Goal: Task Accomplishment & Management: Use online tool/utility

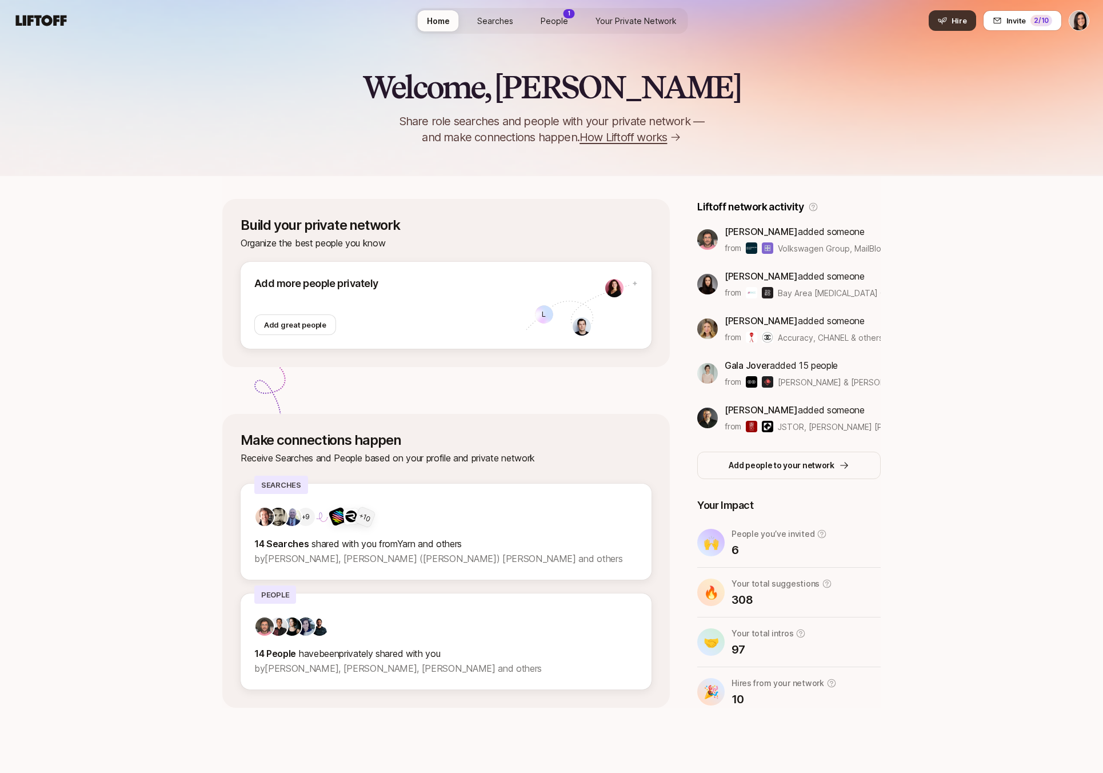
click at [946, 25] on button "Hire" at bounding box center [952, 20] width 47 height 21
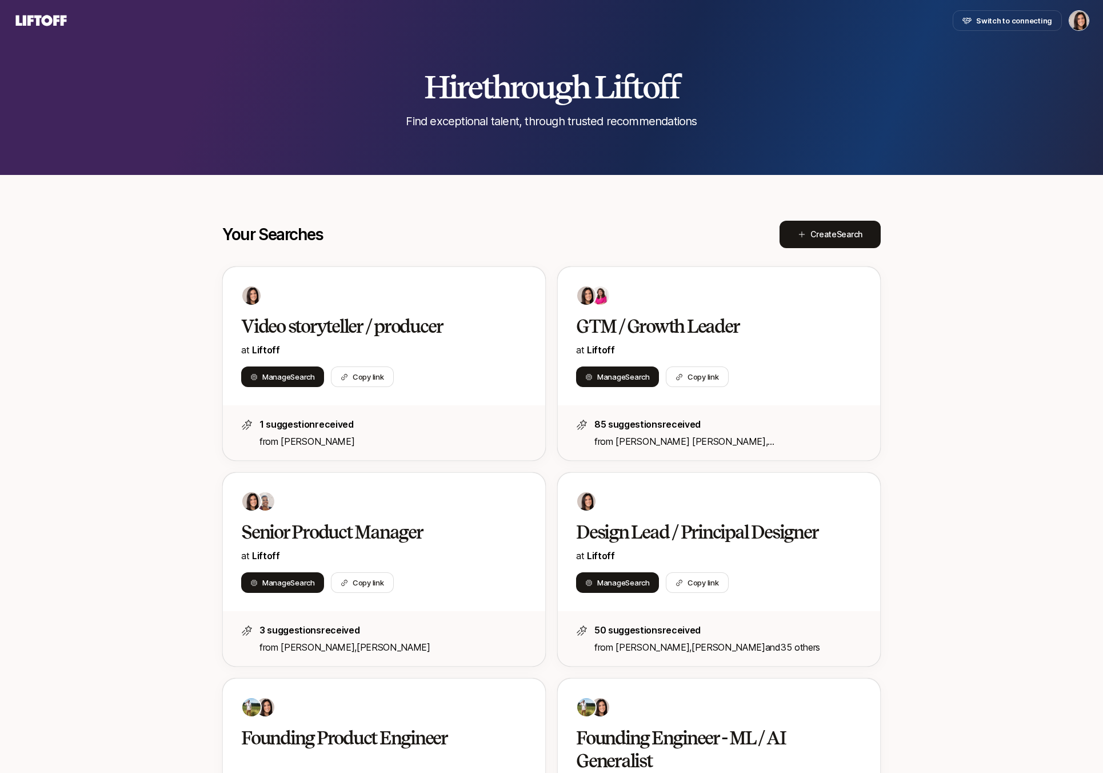
click at [692, 233] on div "Your Searches Create Search" at bounding box center [551, 234] width 658 height 27
click at [815, 241] on span "Create Search" at bounding box center [837, 234] width 52 height 14
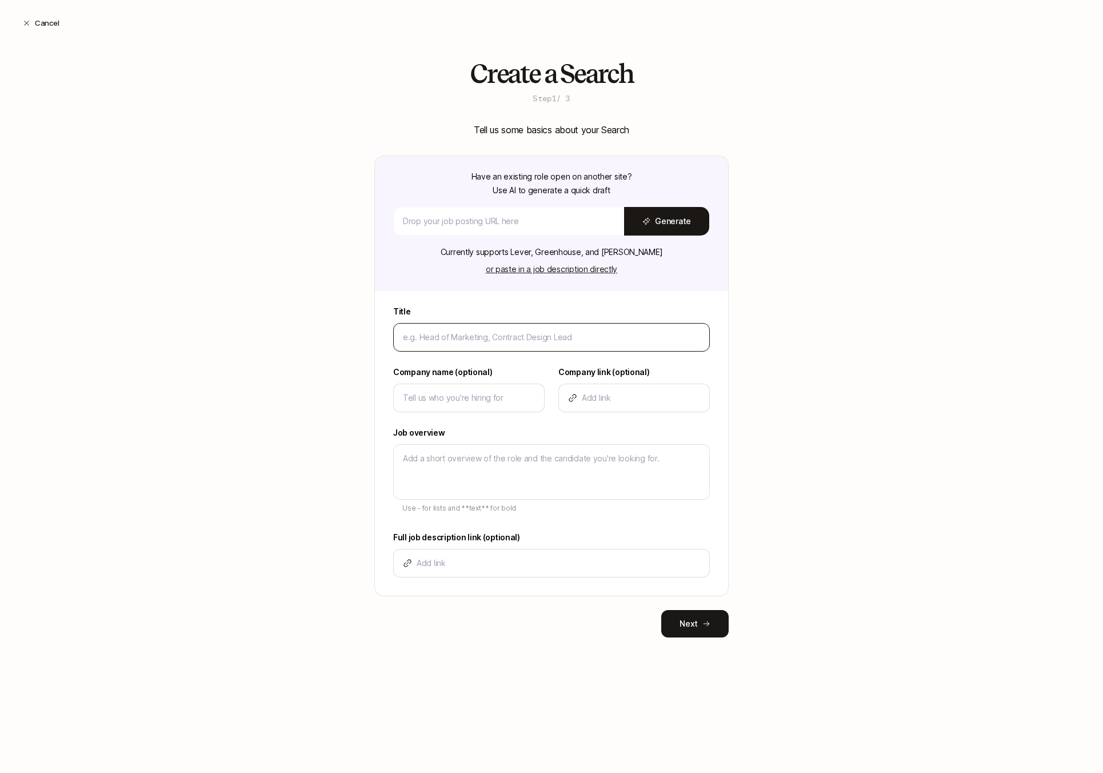
type input "H"
type textarea "x"
type input "He"
type textarea "x"
type input "Hea"
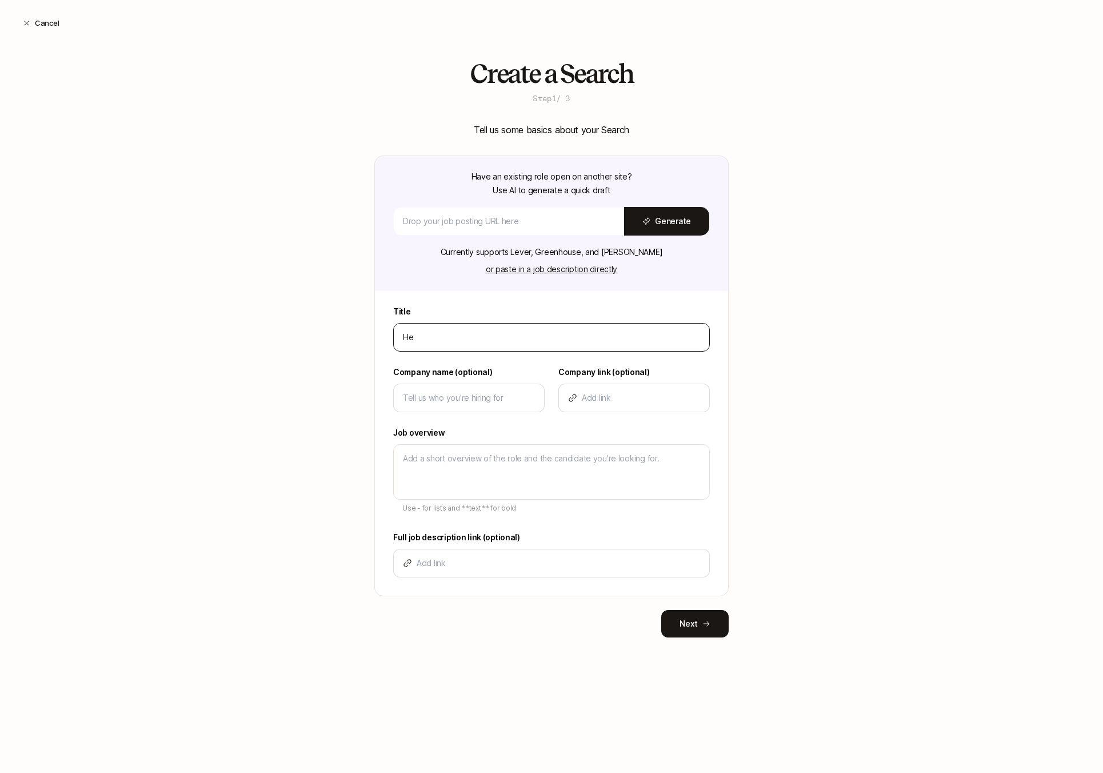
type textarea "x"
type input "Head"
type textarea "x"
type input "Head"
type textarea "x"
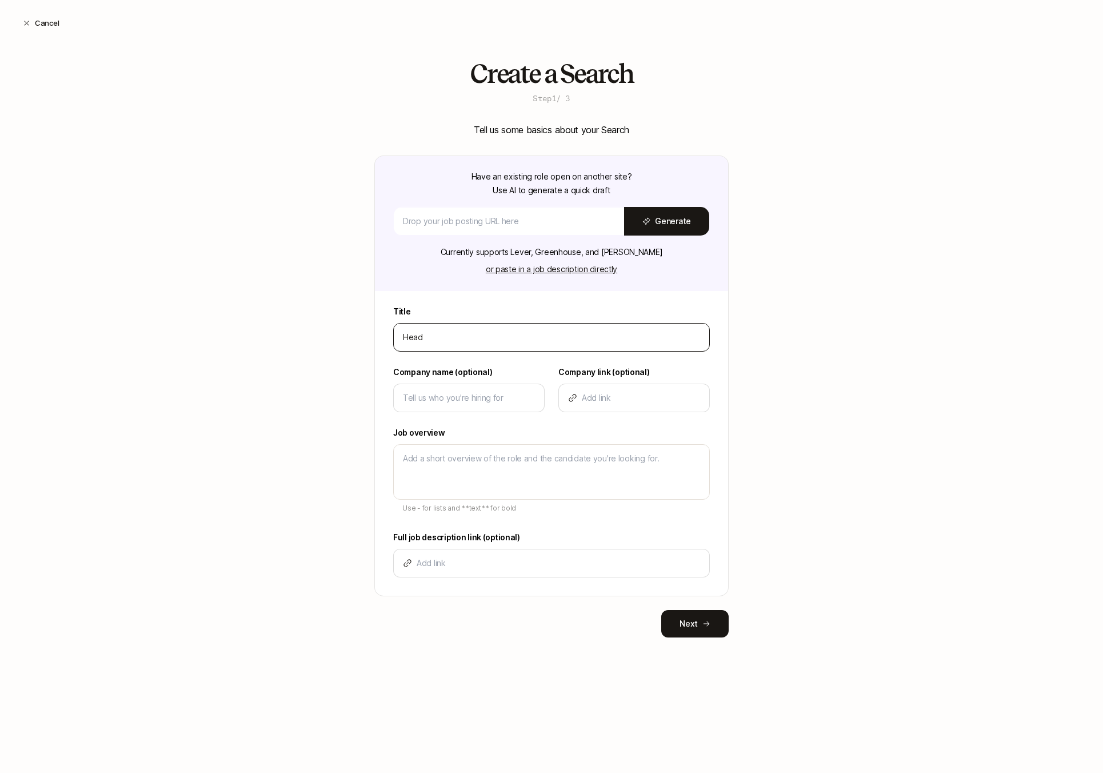
type input "Head o"
type textarea "x"
type input "Head of"
type textarea "x"
type input "Head of"
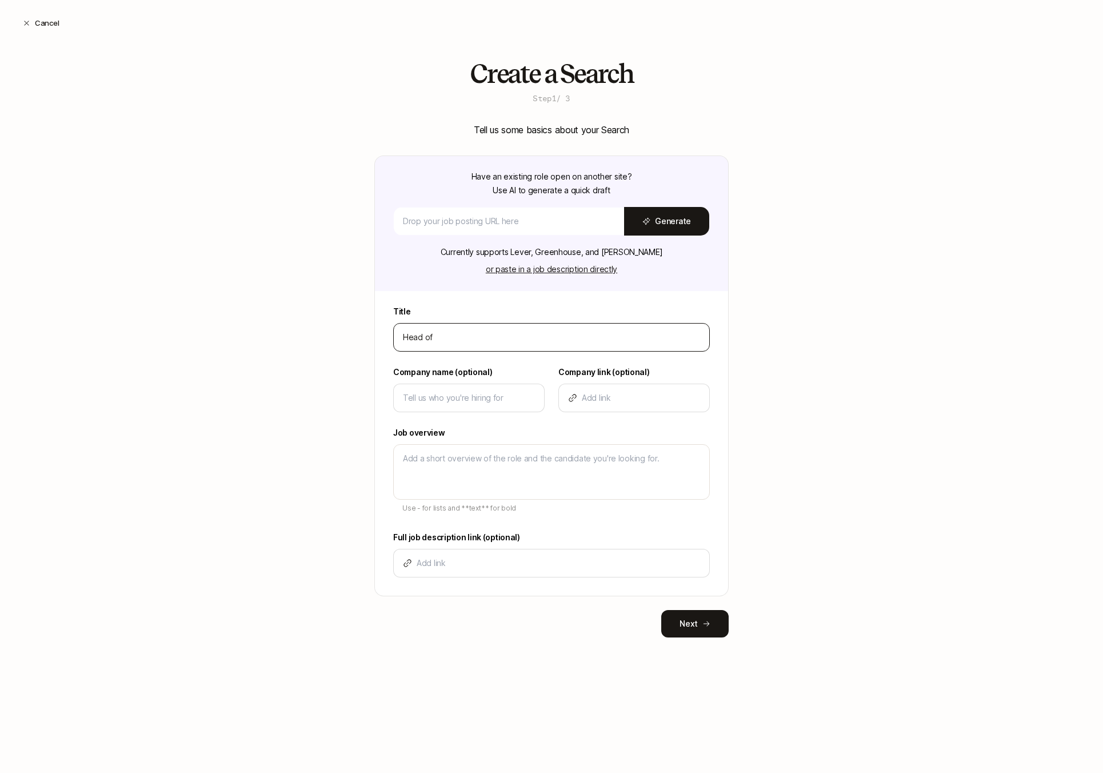
type textarea "x"
type input "Head of M"
type textarea "x"
type input "Head of Ma"
type textarea "x"
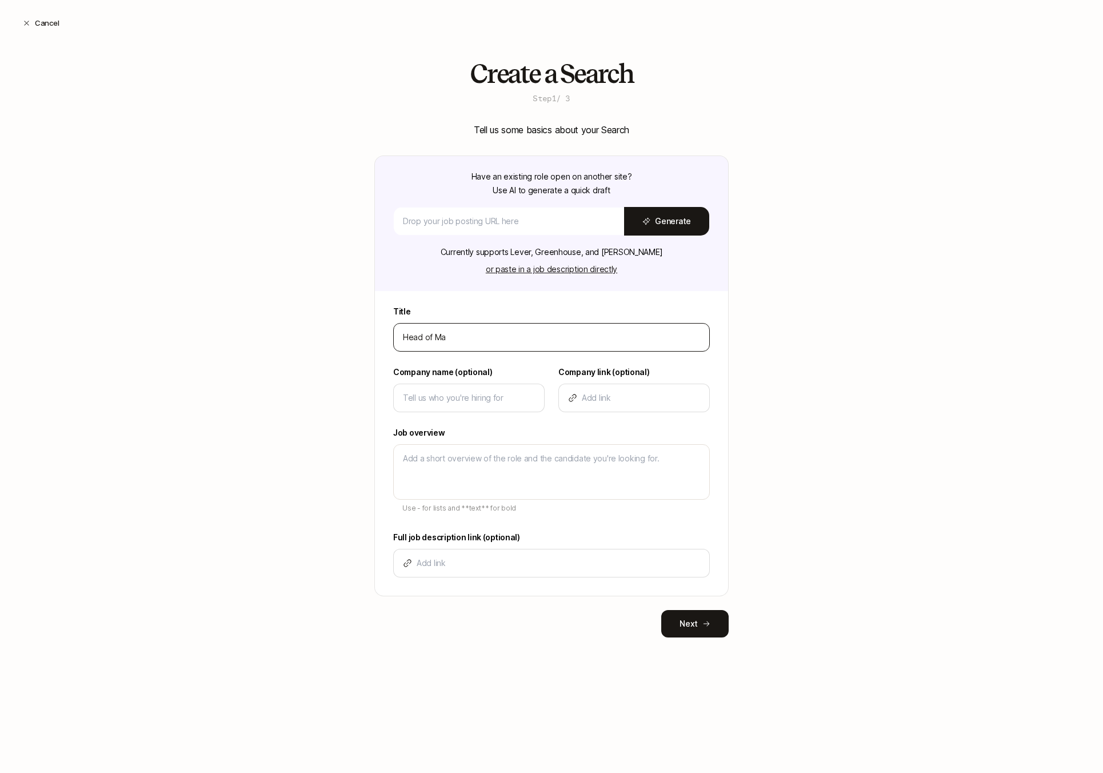
type input "Head of Mar"
type textarea "x"
type input "Head of Mark"
type textarea "x"
type input "Head of Marke"
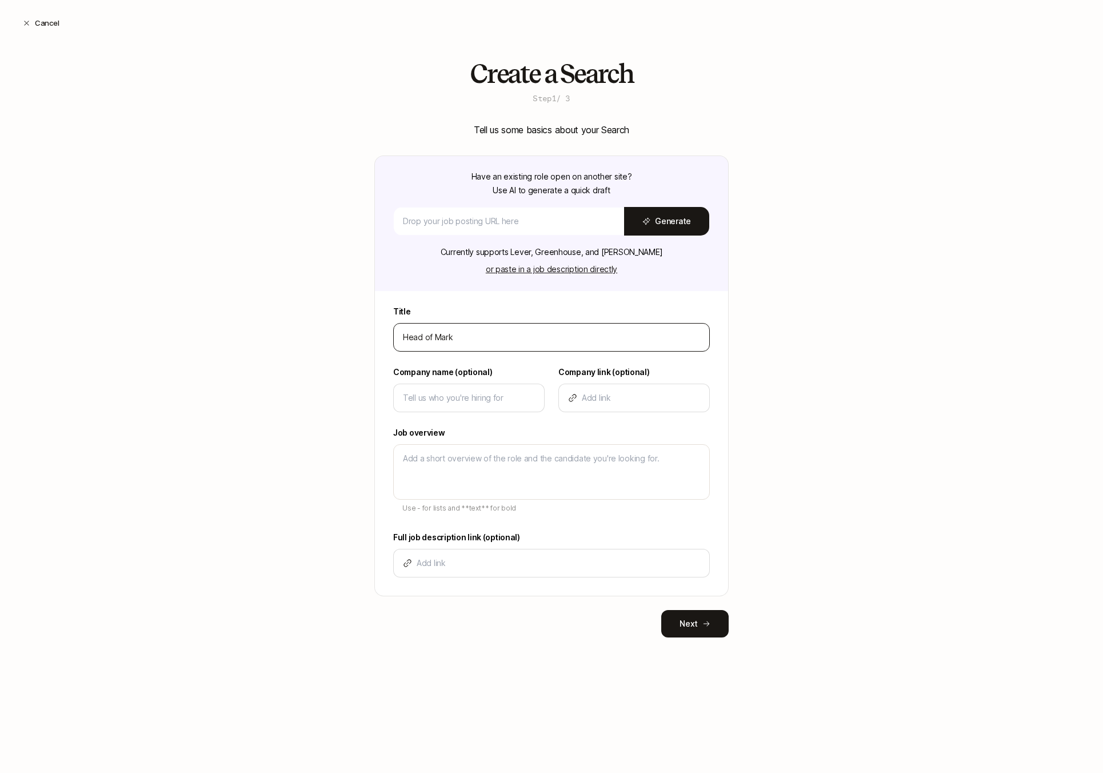
type textarea "x"
type input "Head of Market"
type textarea "x"
type input "Head of Marketi"
type textarea "x"
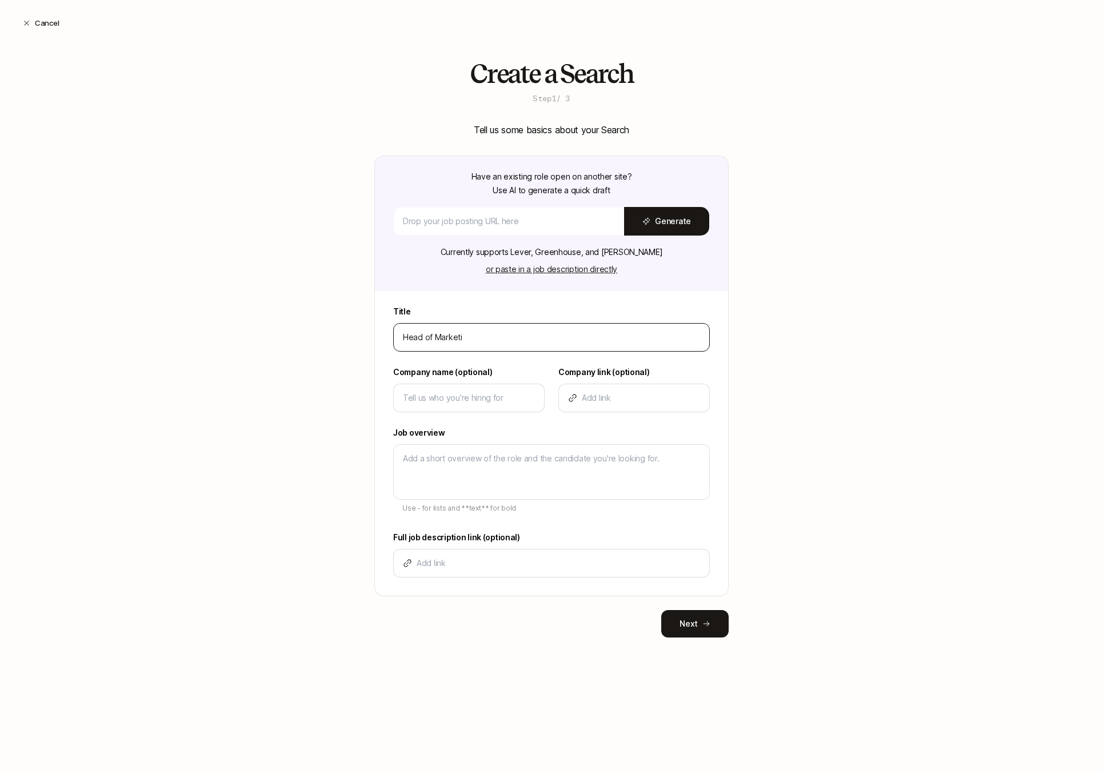
type input "Head of Marketin"
type textarea "x"
type input "Head of Marketing"
type textarea "x"
type input "Head of Marketing"
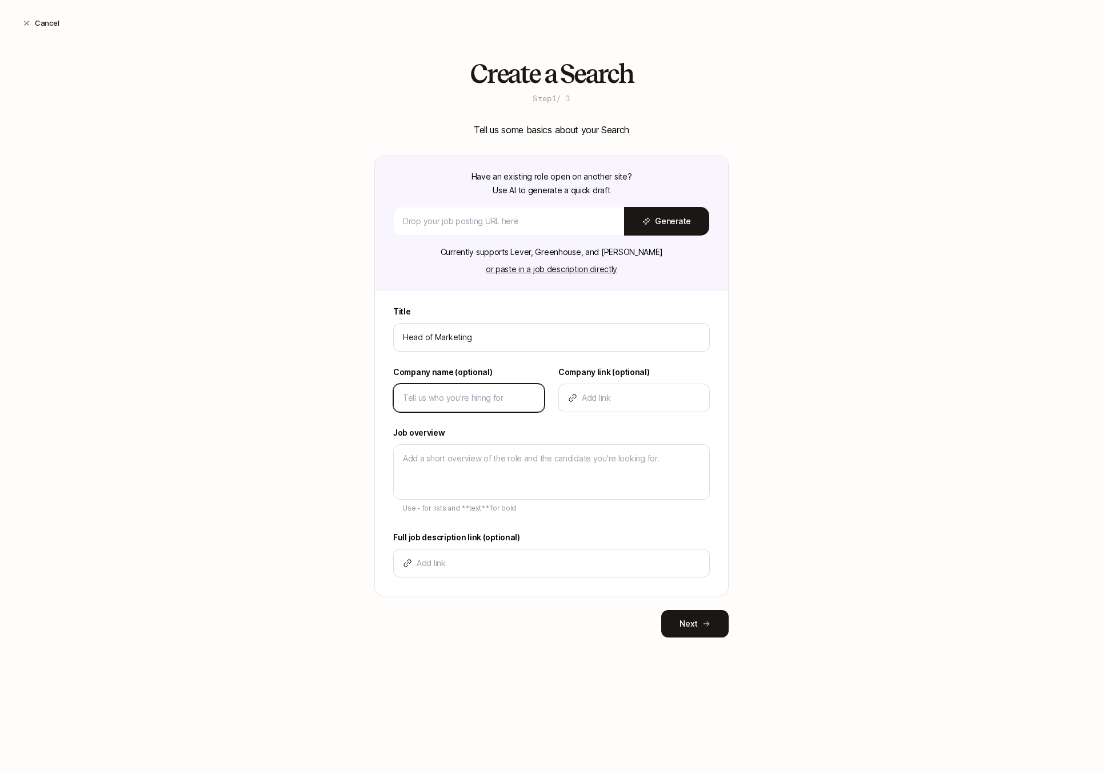
click at [508, 394] on input at bounding box center [469, 398] width 132 height 14
type input "L"
type textarea "x"
type input "Li"
type textarea "x"
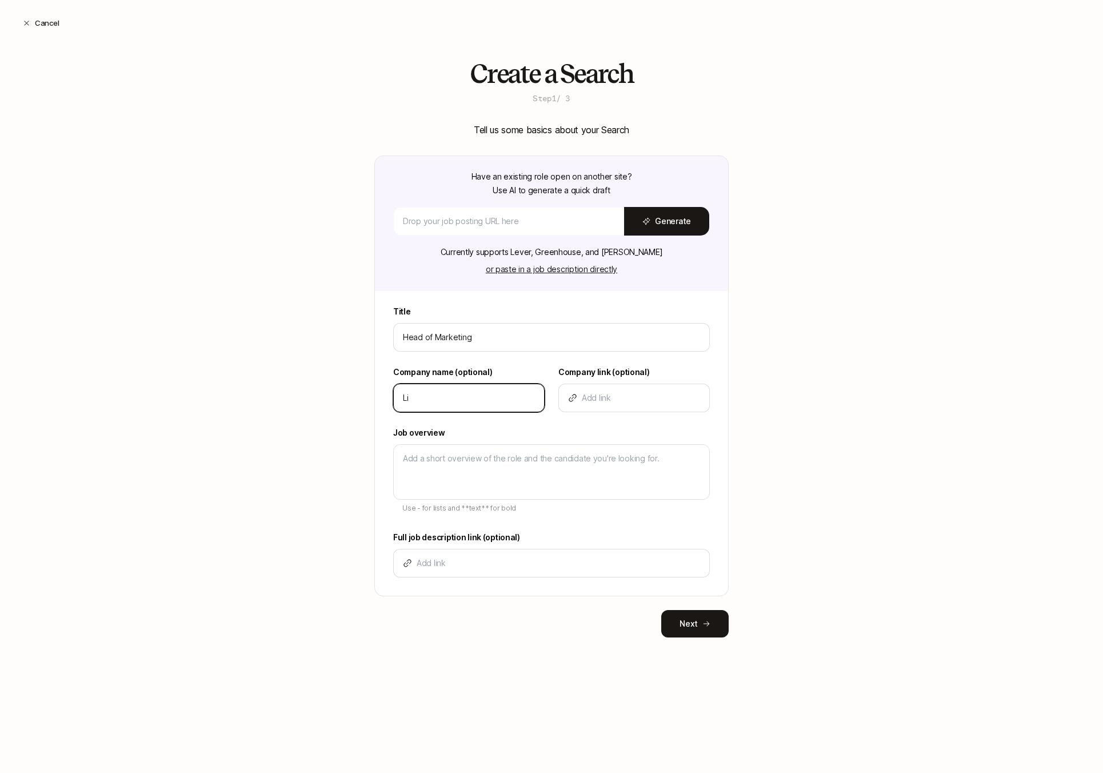
type input "Lif"
type textarea "x"
type input "Lift"
type textarea "x"
type input "Lifto"
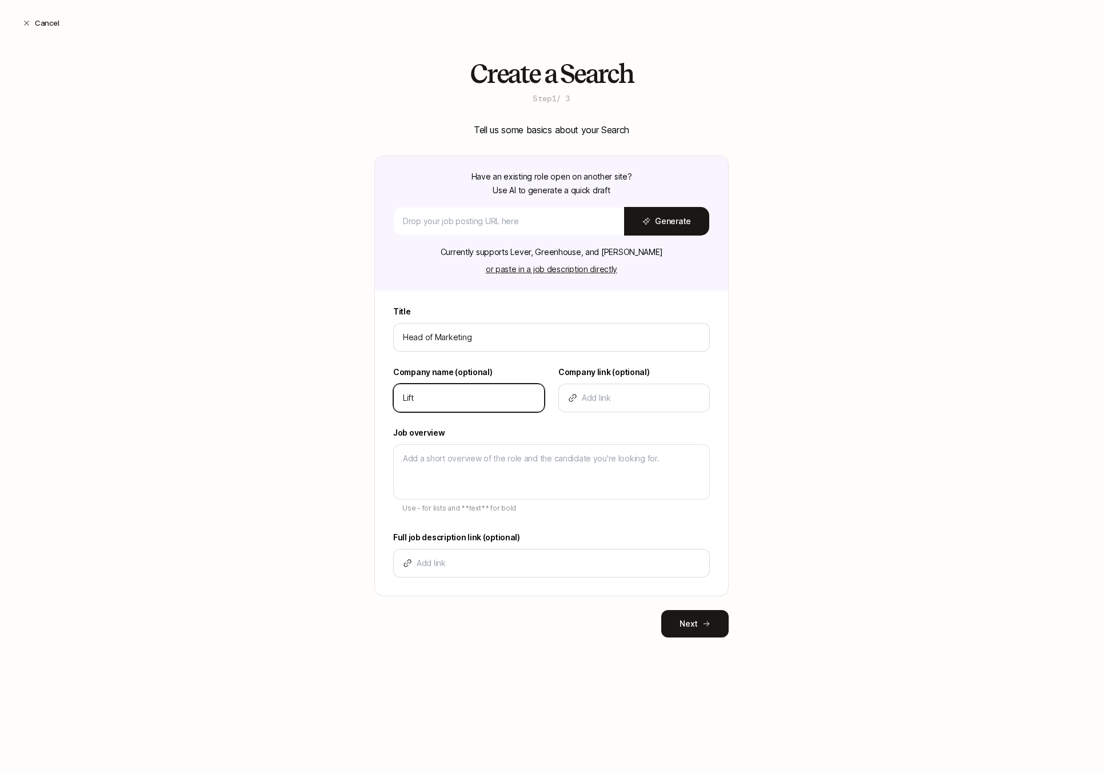
type textarea "x"
type input "Liftof"
type textarea "x"
type input "Liftoff"
type textarea "x"
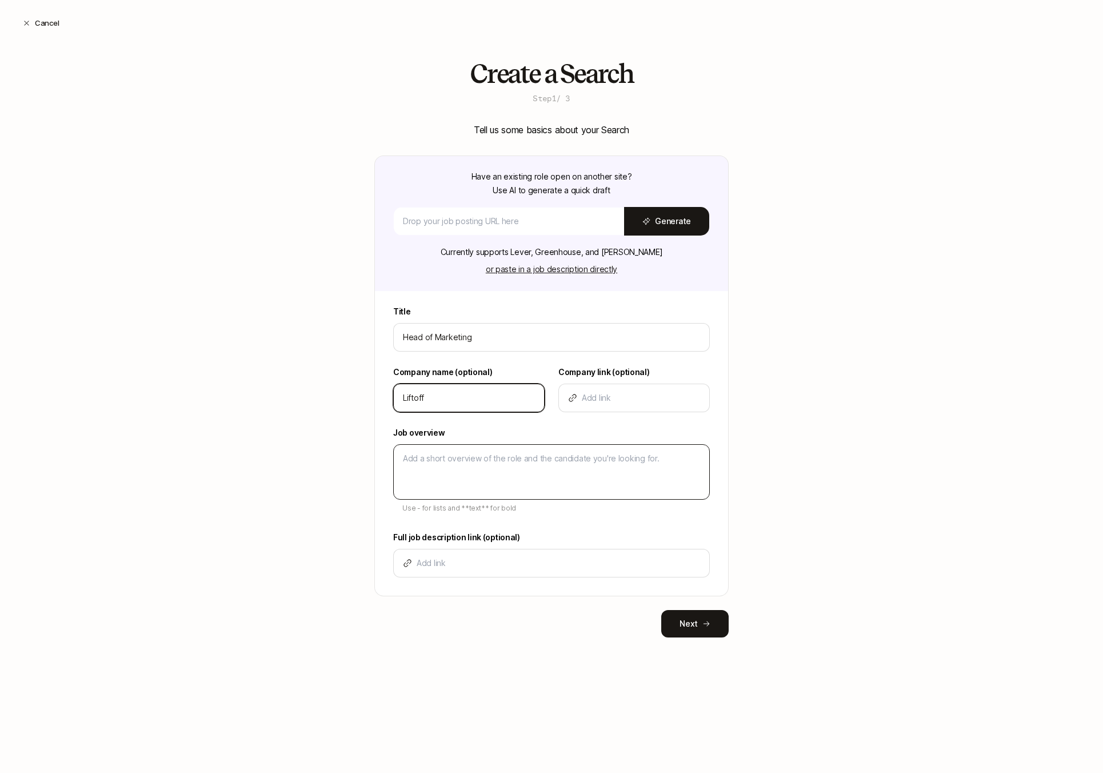
type input "Liftoff"
click at [433, 477] on textarea at bounding box center [551, 471] width 317 height 55
type textarea "D"
type textarea "x"
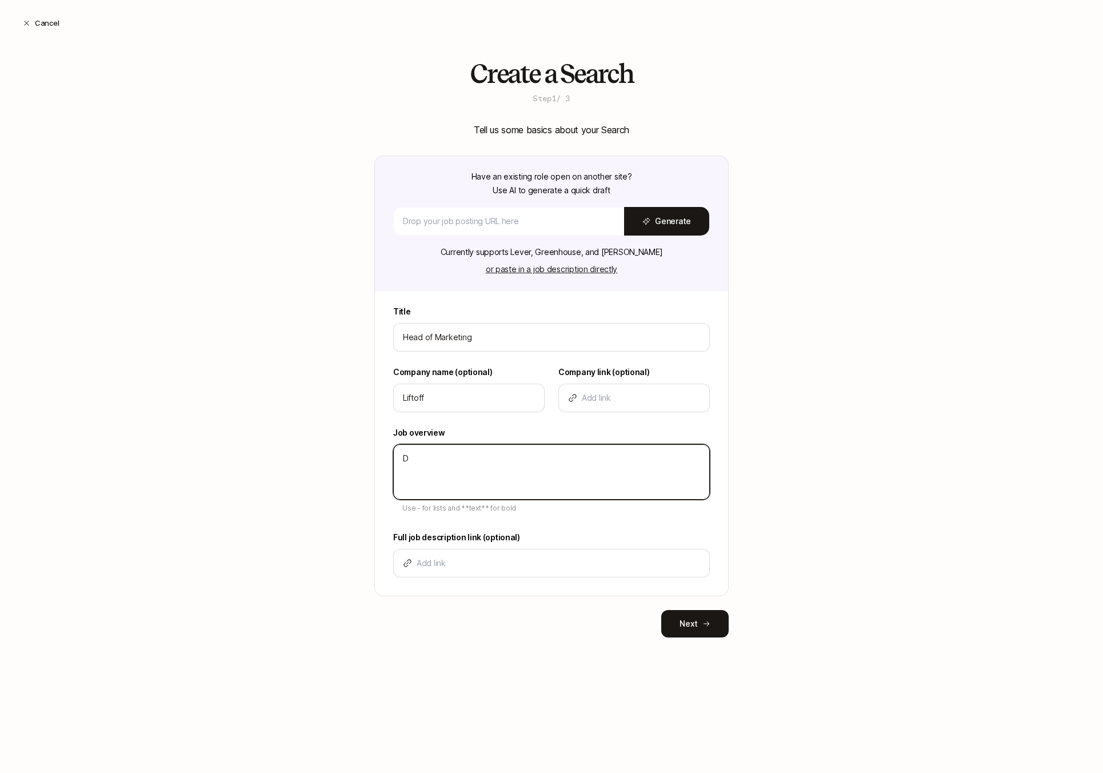
type textarea "De"
type textarea "x"
type textarea "Des"
type textarea "x"
type textarea "Desc"
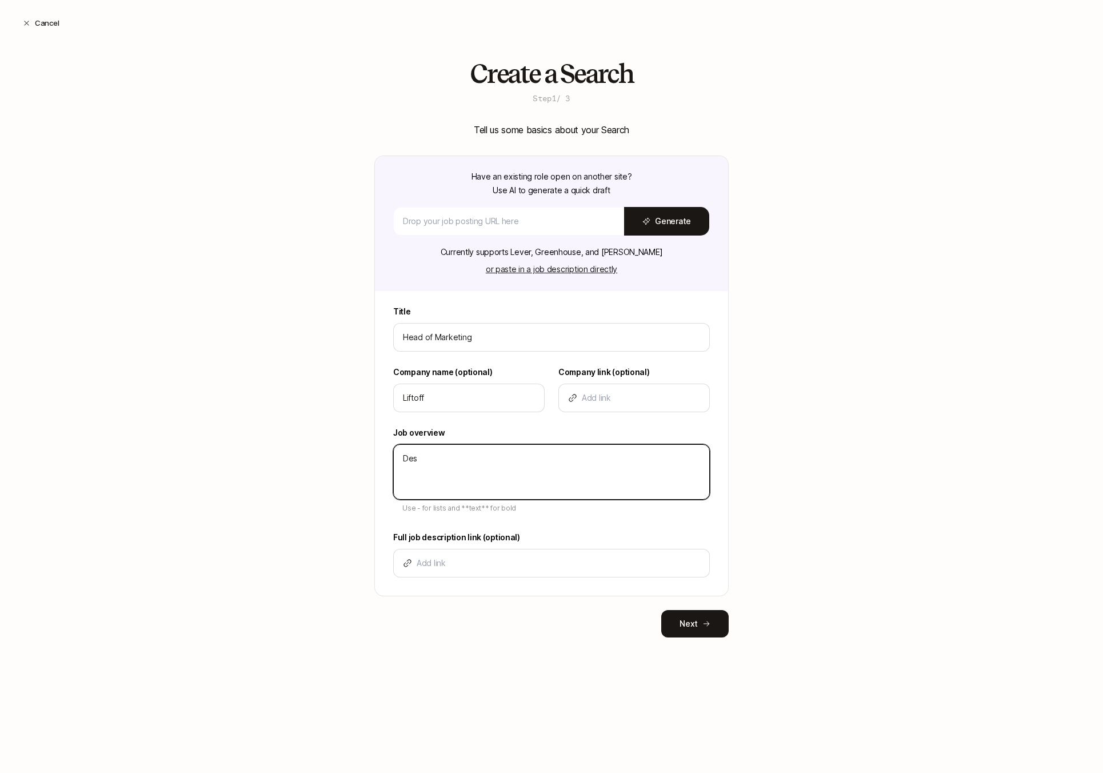
type textarea "x"
type textarea "Descr"
type textarea "x"
type textarea "Descri"
type textarea "x"
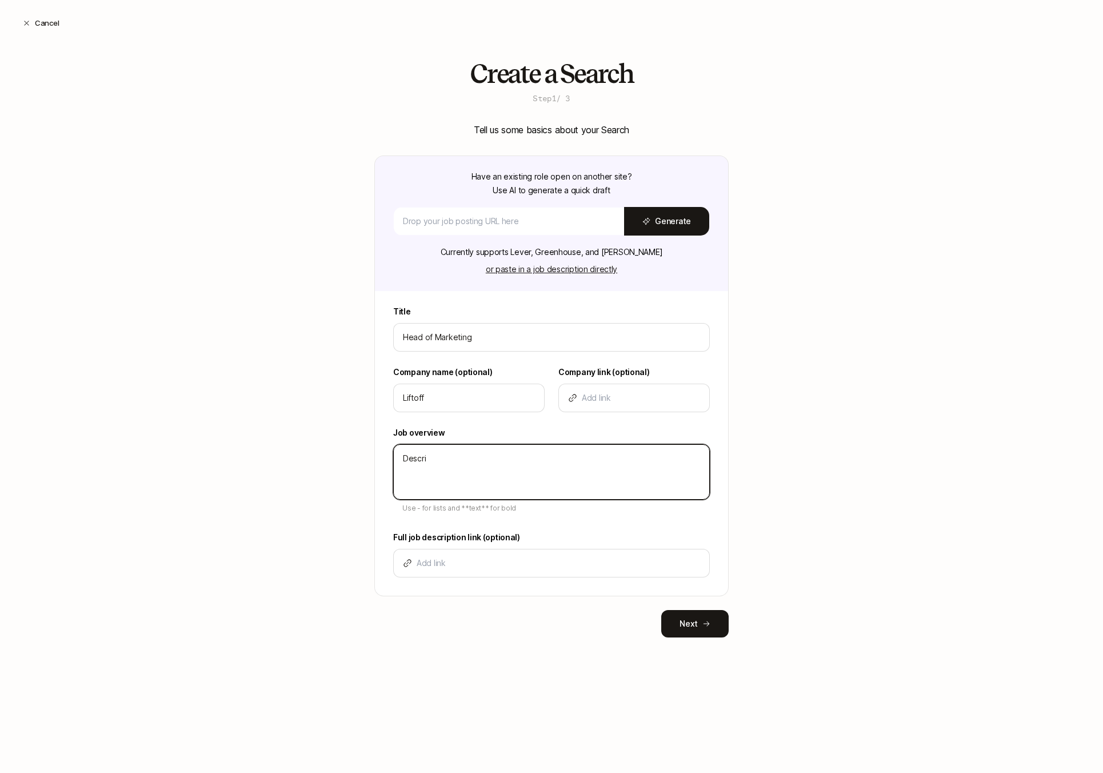
type textarea "Descrip"
type textarea "x"
type textarea "Descript"
type textarea "x"
type textarea "Descripti"
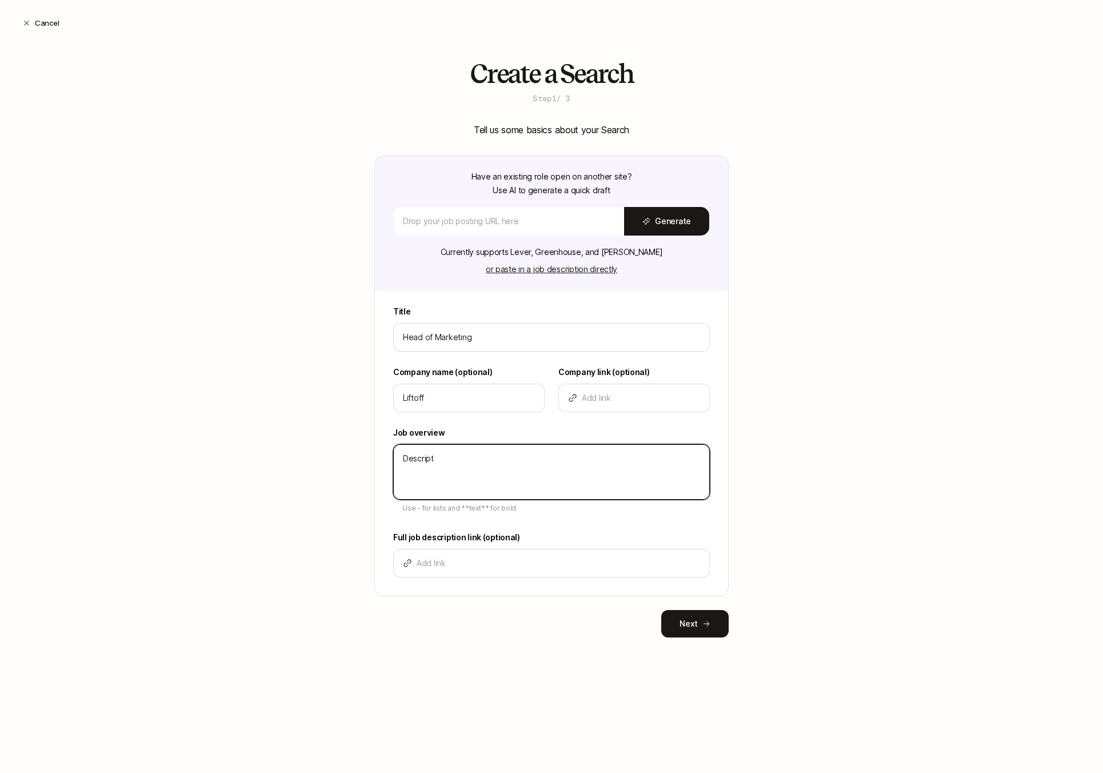
type textarea "x"
type textarea "Descriptio"
type textarea "x"
type textarea "Description"
type textarea "x"
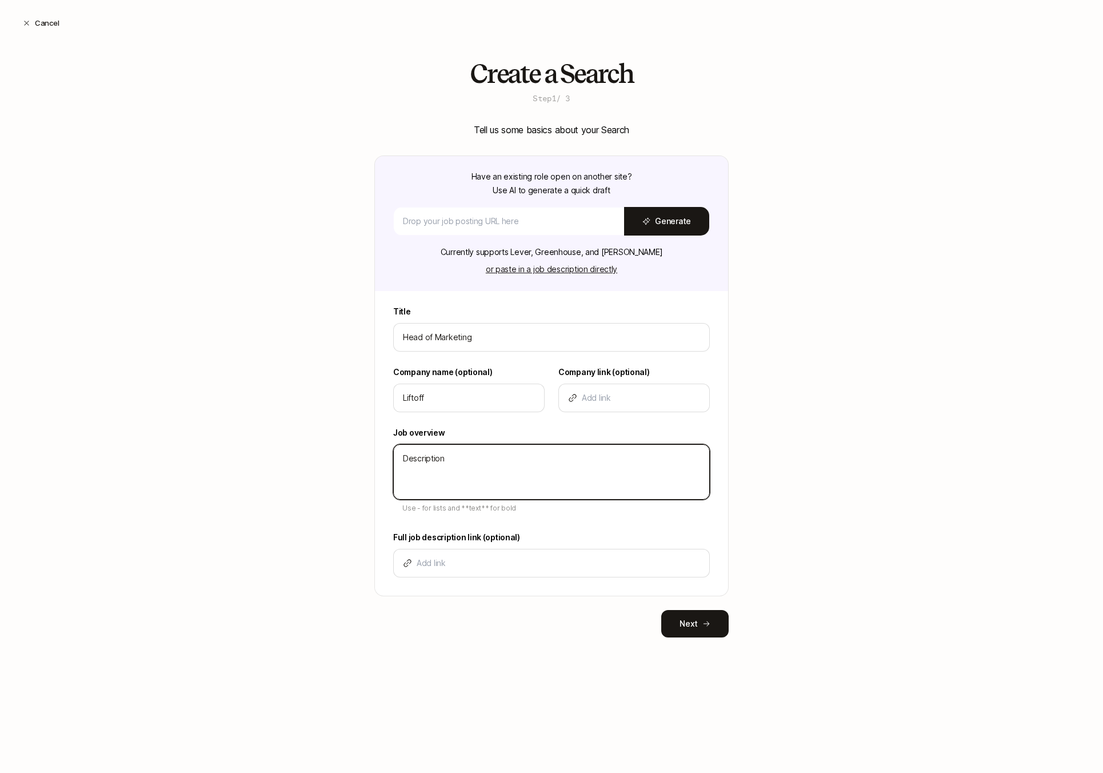
type textarea "Description"
type textarea "x"
type textarea "Description -"
type textarea "x"
type textarea "Description -"
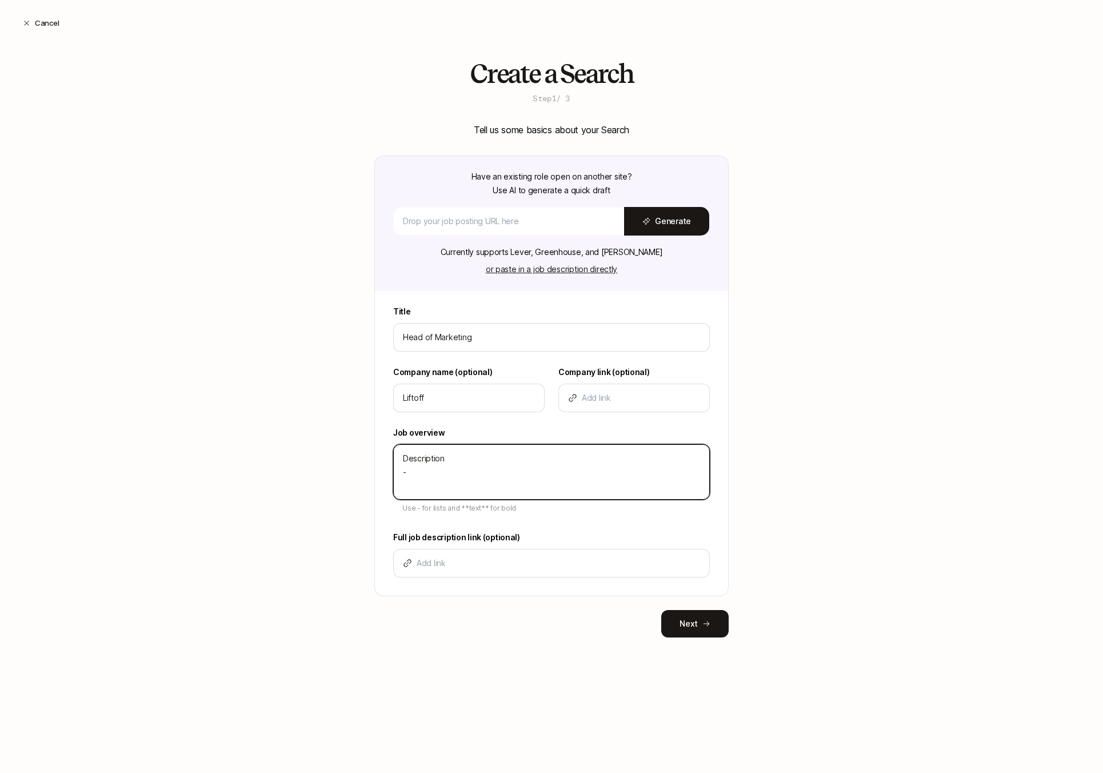
type textarea "x"
type textarea "Description - B"
type textarea "x"
type textarea "Description - Bu"
type textarea "x"
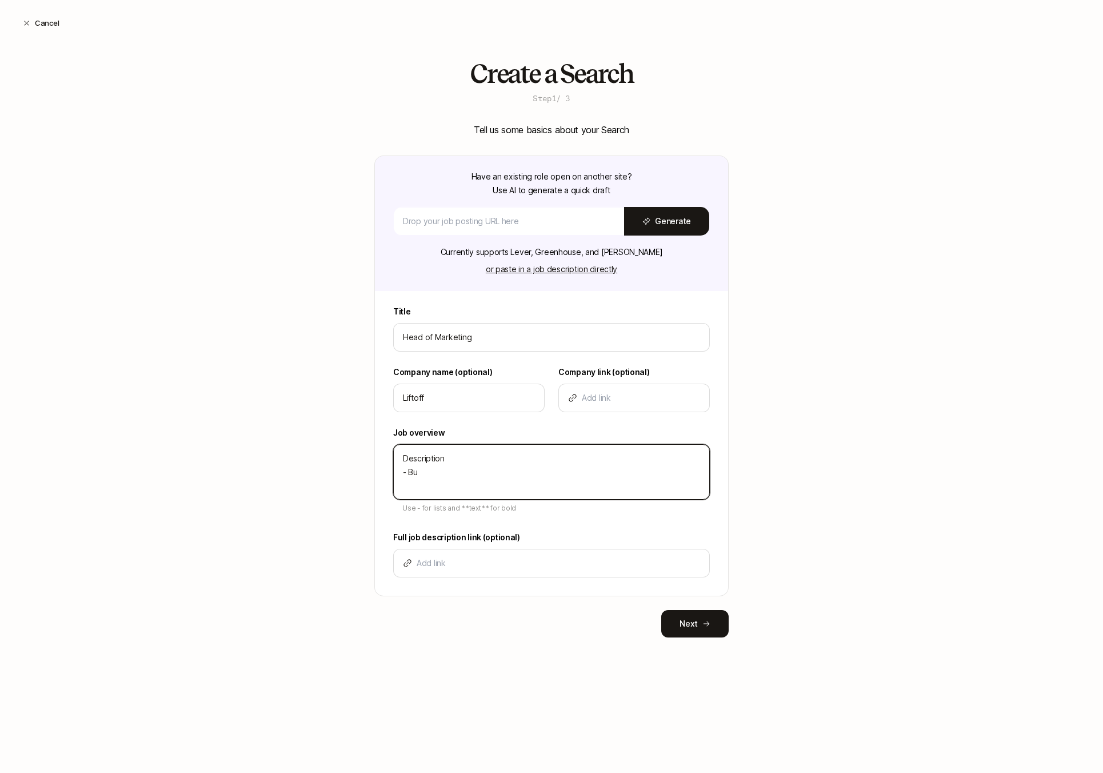
type textarea "Description - Bul"
type textarea "x"
type textarea "Description - Bull"
type textarea "x"
type textarea "Description - Bulle"
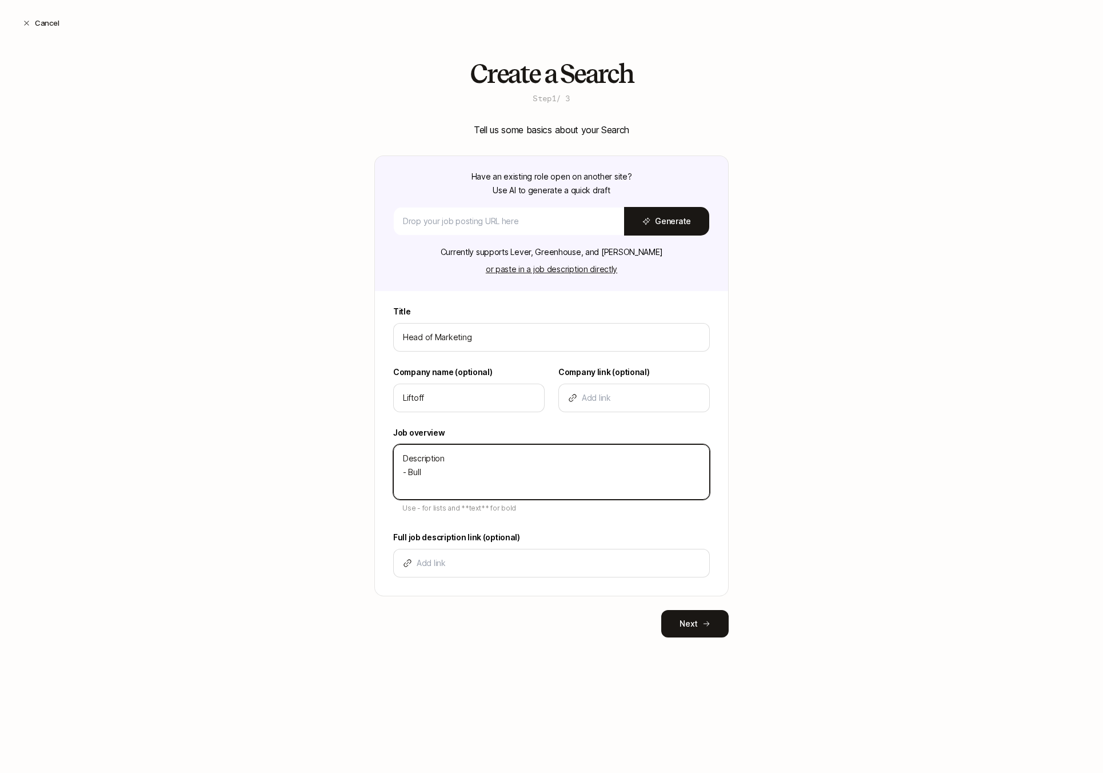
type textarea "x"
type textarea "Description - Bullet"
type textarea "x"
type textarea "Description - Bullet"
type textarea "x"
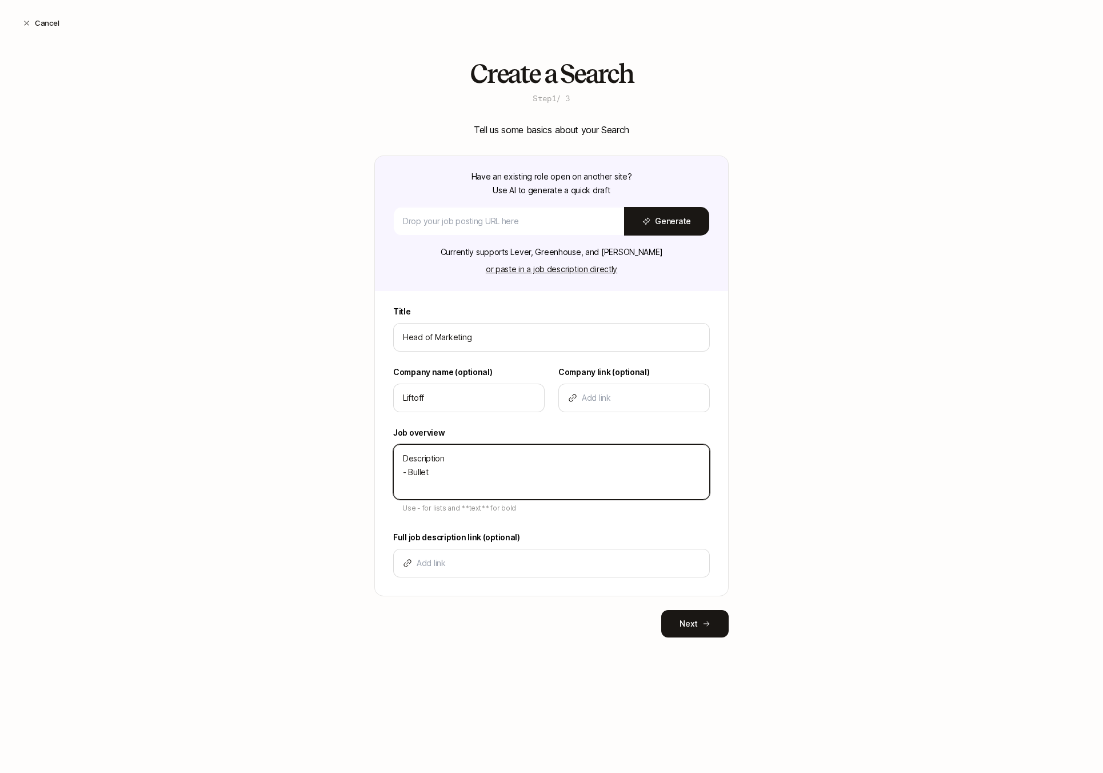
type textarea "Description - Bullet -"
type textarea "x"
type textarea "Description - Bullet -"
type textarea "x"
type textarea "Description - Bullet - B"
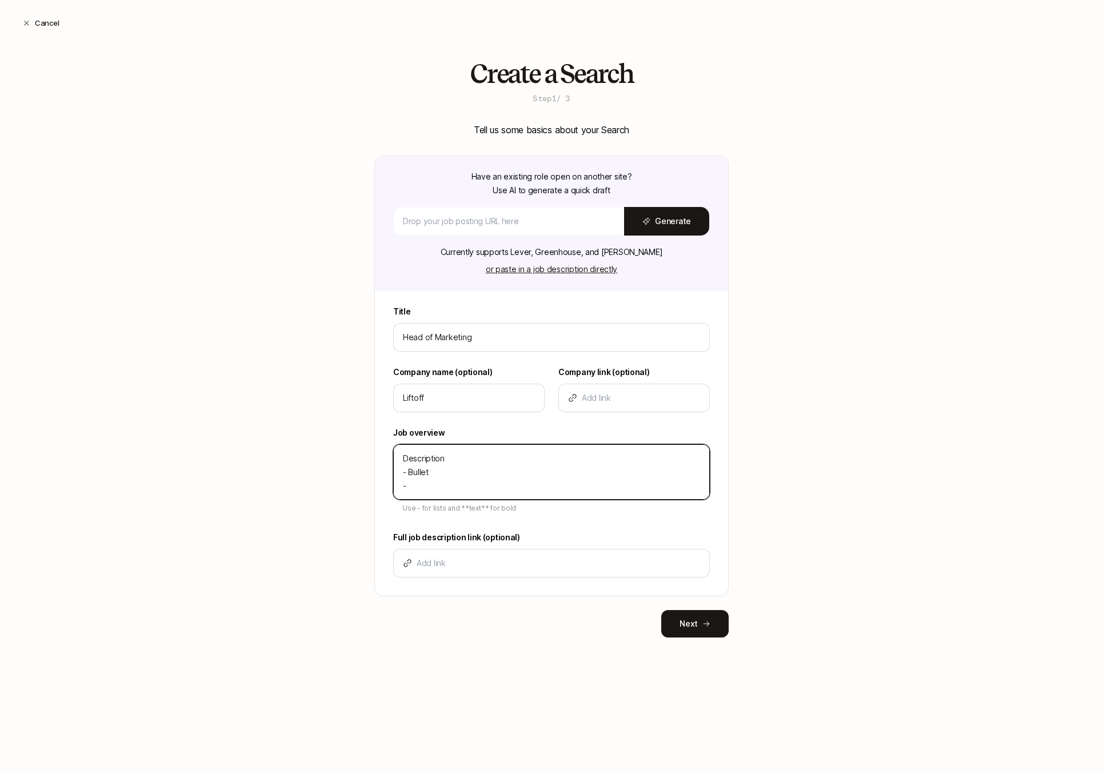
type textarea "x"
type textarea "Description - Bullet - Bu"
type textarea "x"
type textarea "Description - Bullet - Bul"
type textarea "x"
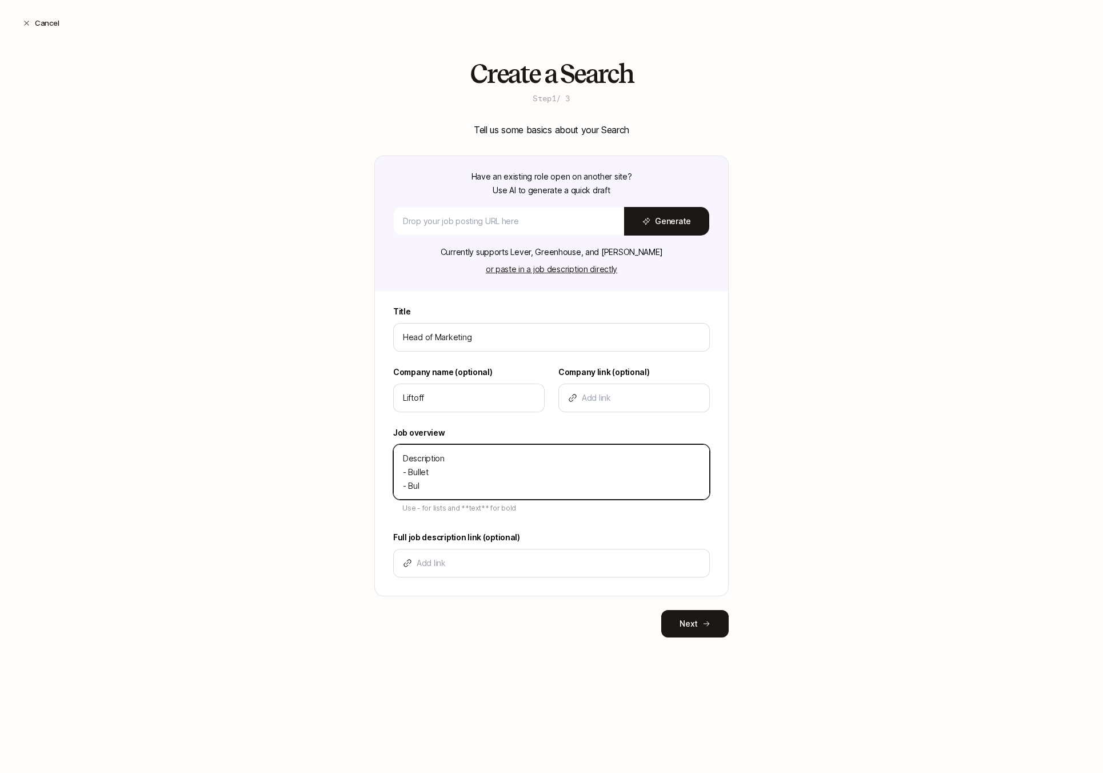
type textarea "Description - Bullet - Bull"
type textarea "x"
type textarea "Description - Bullet - Bulle"
type textarea "x"
type textarea "Description - Bullet - Bullet"
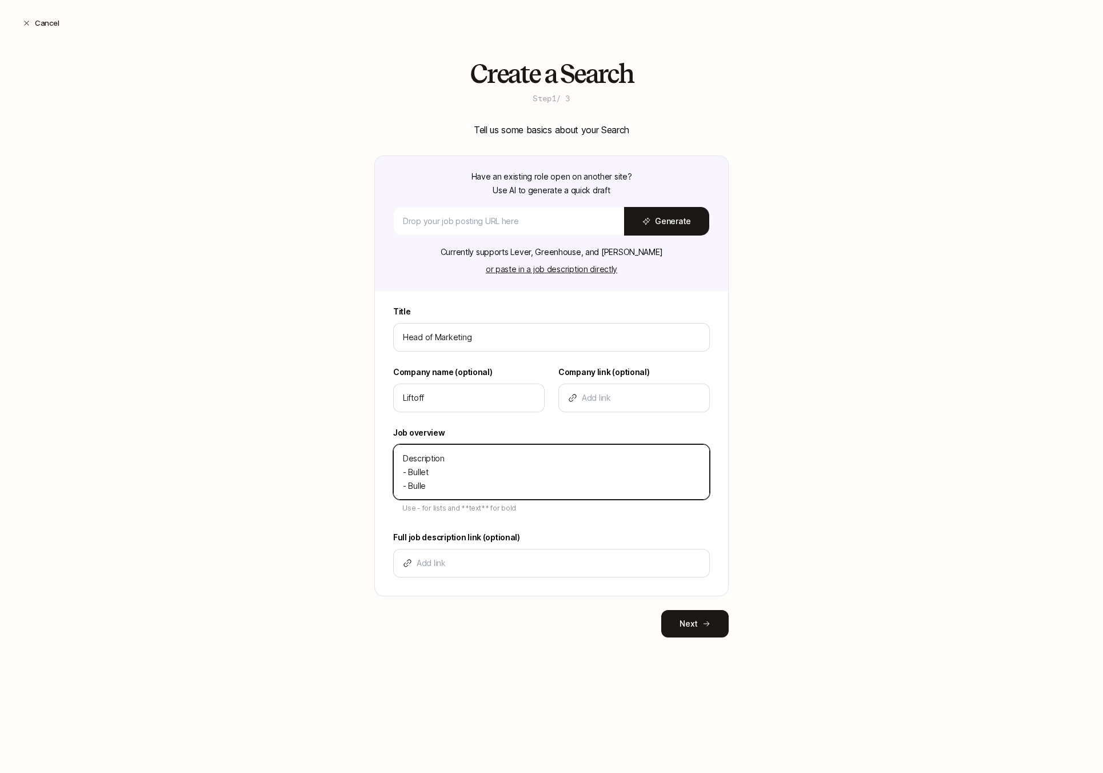
type textarea "x"
type textarea "Description - Bullet - Bullet"
type textarea "x"
type textarea "Description - Bullet - Bullet -"
type textarea "x"
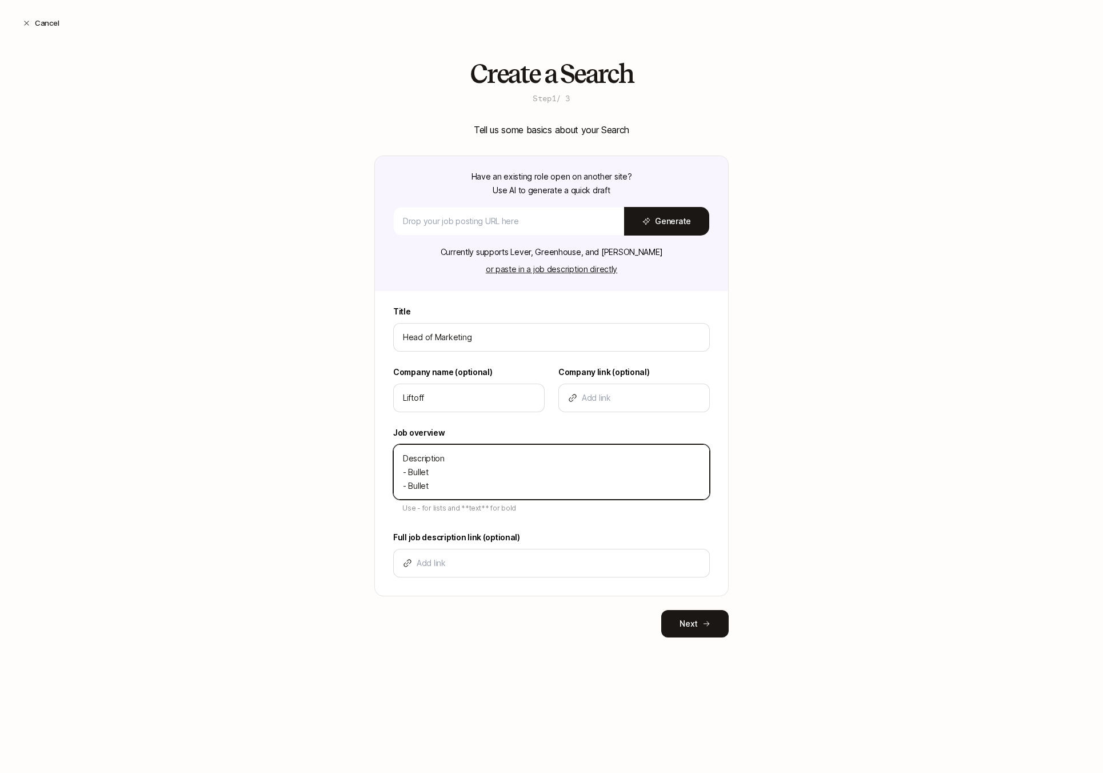
type textarea "Description - Bullet - Bullet -"
type textarea "x"
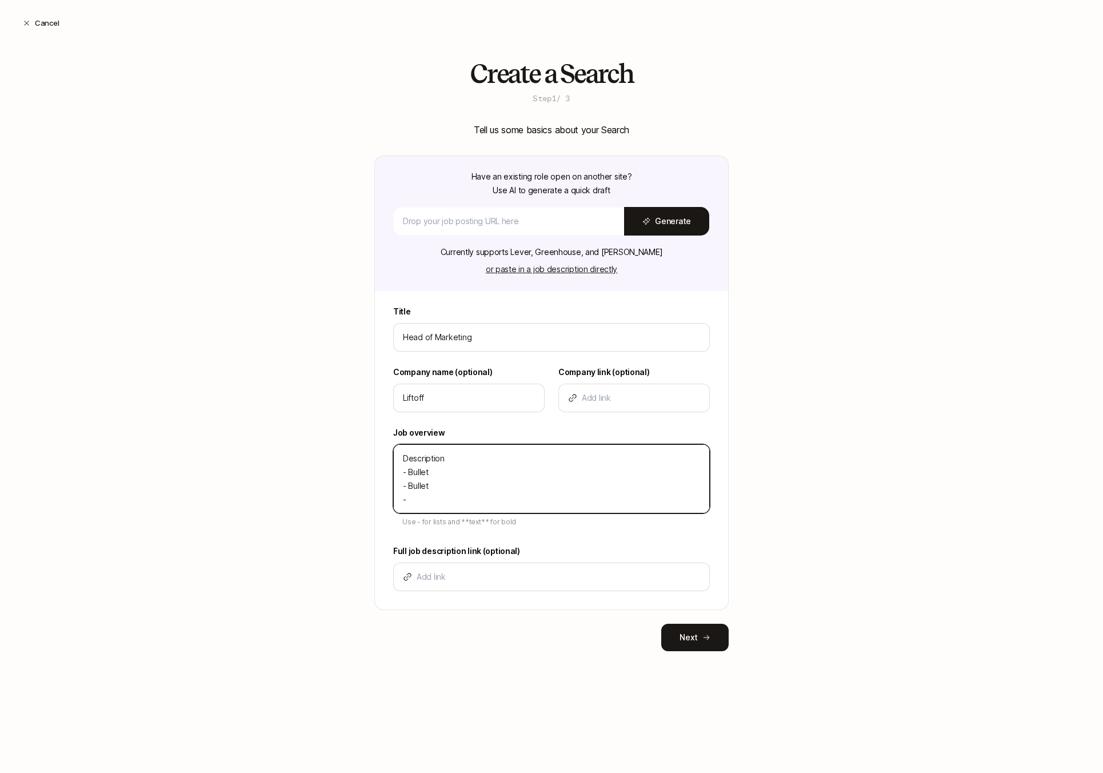
type textarea "Description - Bullet - Bullet - B"
type textarea "x"
type textarea "Description - Bullet - Bullet - Bu"
type textarea "x"
type textarea "Description - Bullet - Bullet - Bul"
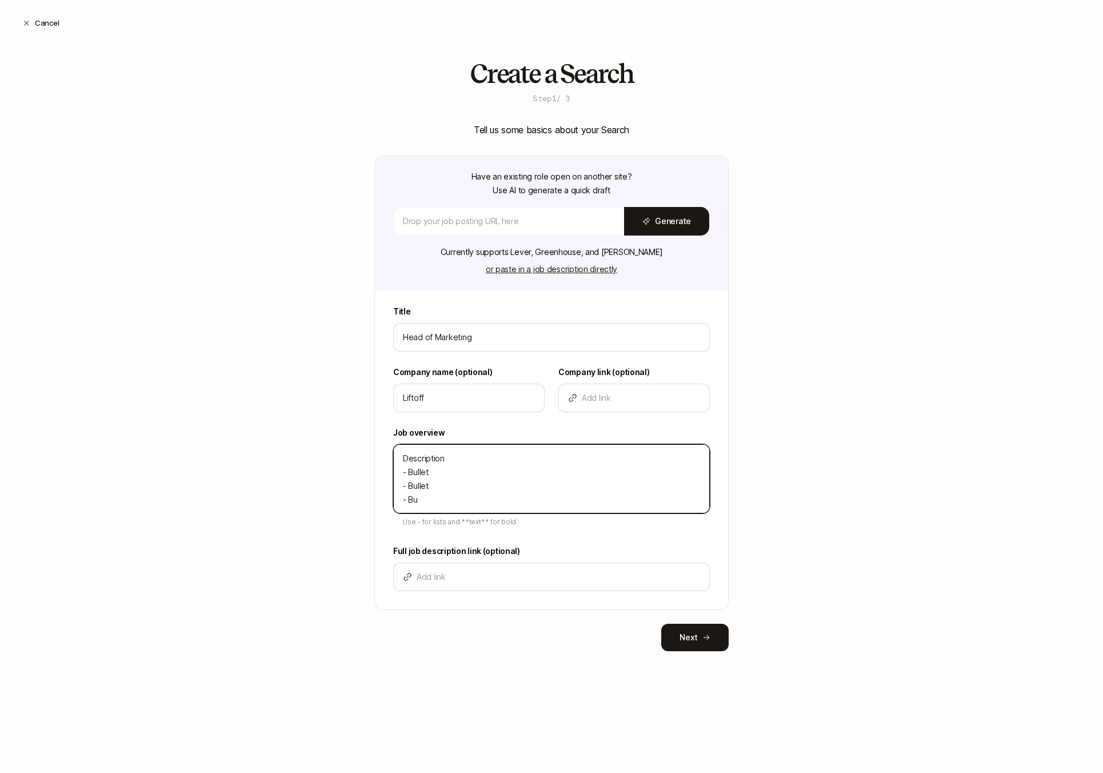
type textarea "x"
type textarea "Description - Bullet - Bullet - Bull"
type textarea "x"
type textarea "Description - Bullet - Bullet - Bulle"
type textarea "x"
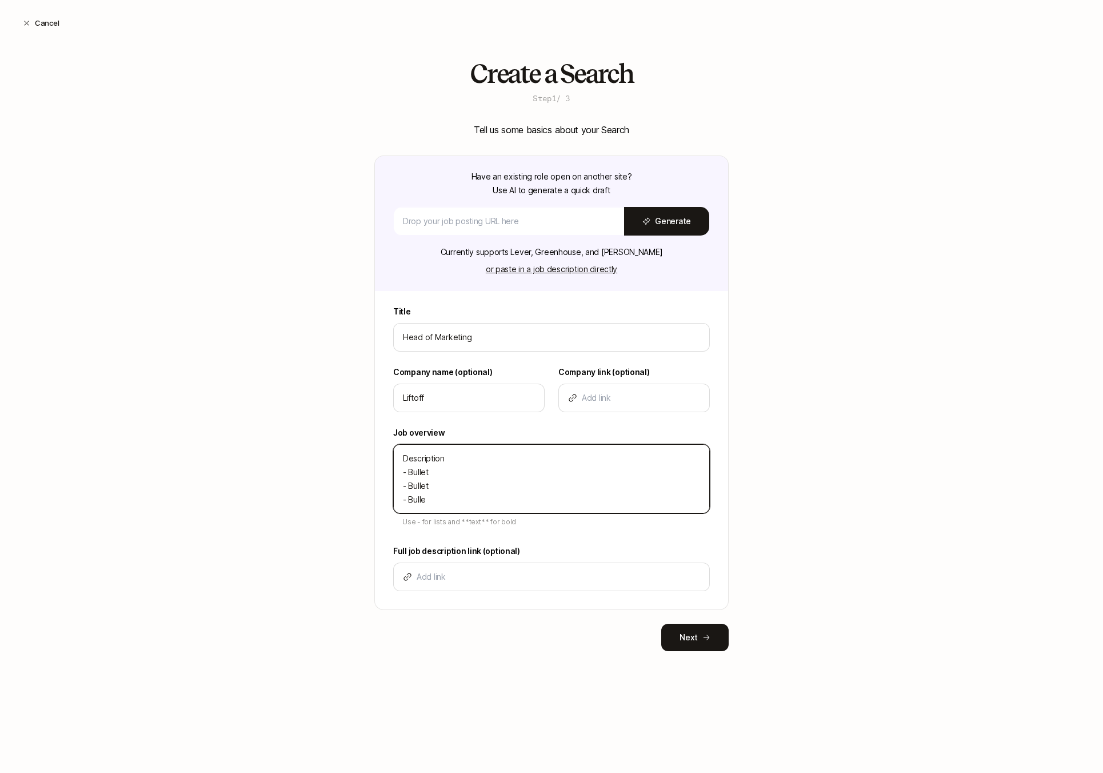
type textarea "Description - Bullet - Bullet - Bullet"
type textarea "x"
type textarea "Description - Bullet - Bullet - Bullet"
click at [329, 544] on div "Create a Search Step 1 / 3 Tell us some basics about your Search Have an existi…" at bounding box center [551, 373] width 1103 height 628
click at [697, 645] on button "Next" at bounding box center [694, 637] width 67 height 27
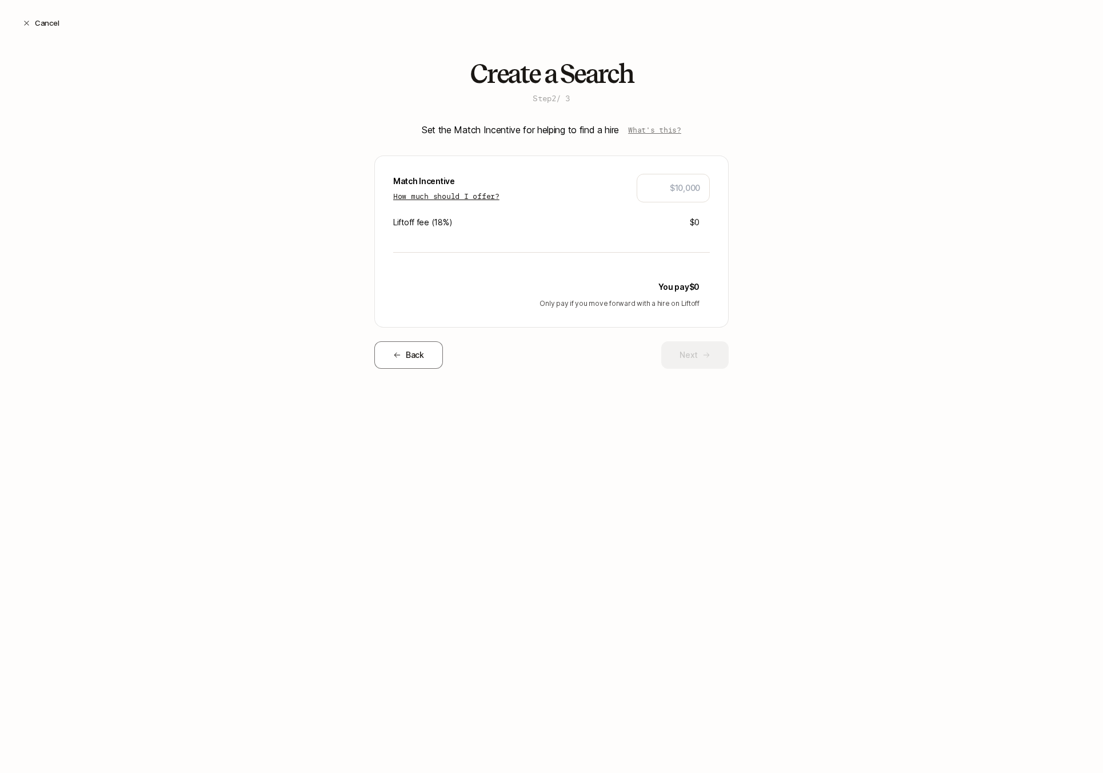
click at [491, 198] on p "How much should I offer?" at bounding box center [446, 195] width 106 height 11
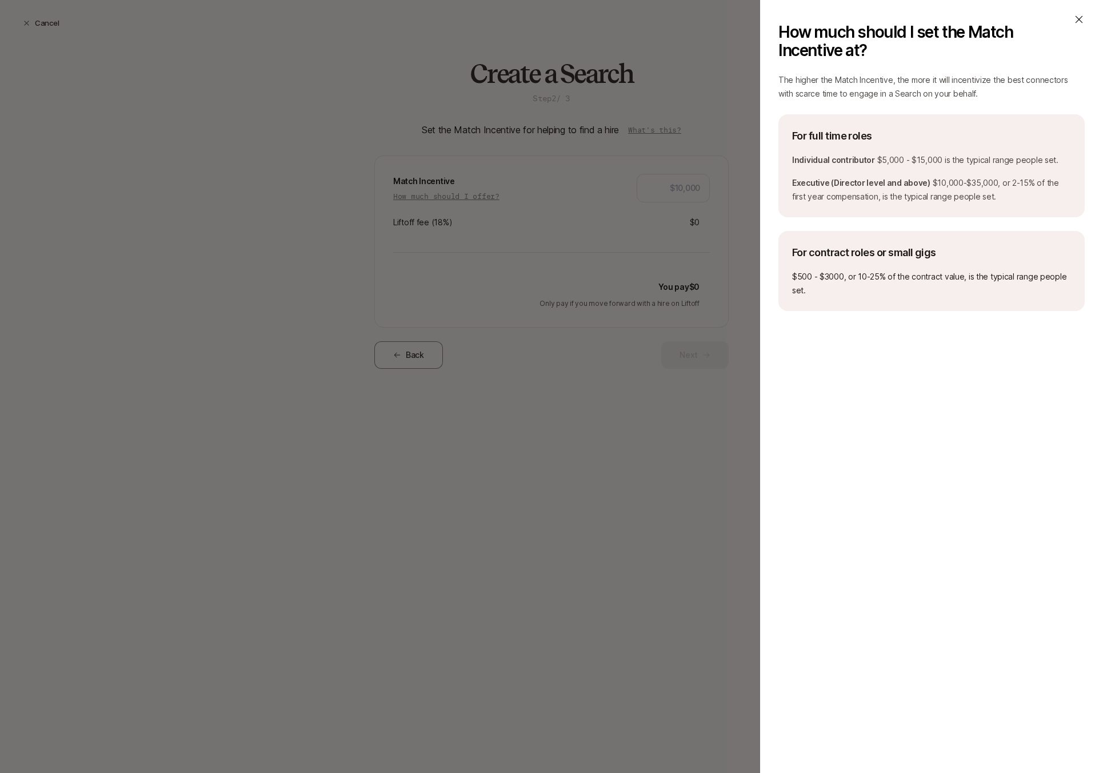
click at [1077, 23] on icon at bounding box center [1078, 19] width 11 height 11
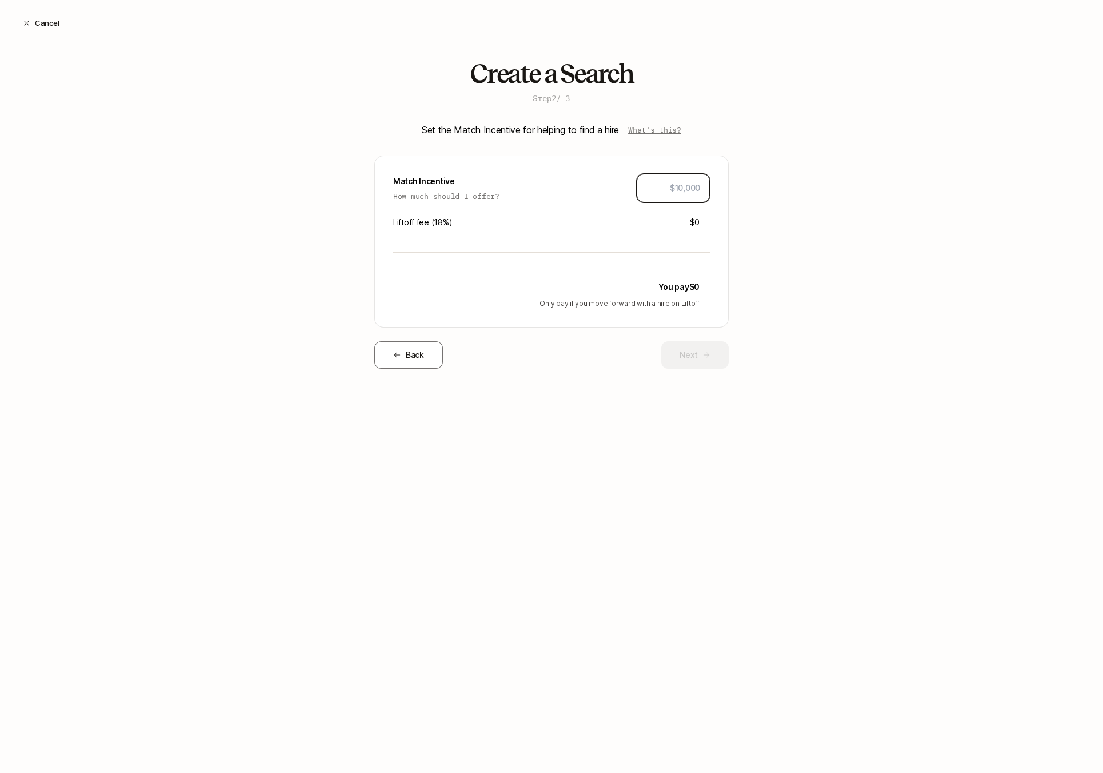
click at [670, 182] on input "text" at bounding box center [673, 188] width 54 height 14
type input "$10,000"
click at [733, 228] on div "Create a Search Step 2 / 3 Set the Match Incentive for helping to find a hire W…" at bounding box center [551, 232] width 1103 height 346
click at [612, 228] on div "Liftoff fee ( 18 %) $1,800" at bounding box center [551, 222] width 317 height 14
click at [680, 362] on button "Next" at bounding box center [694, 354] width 67 height 27
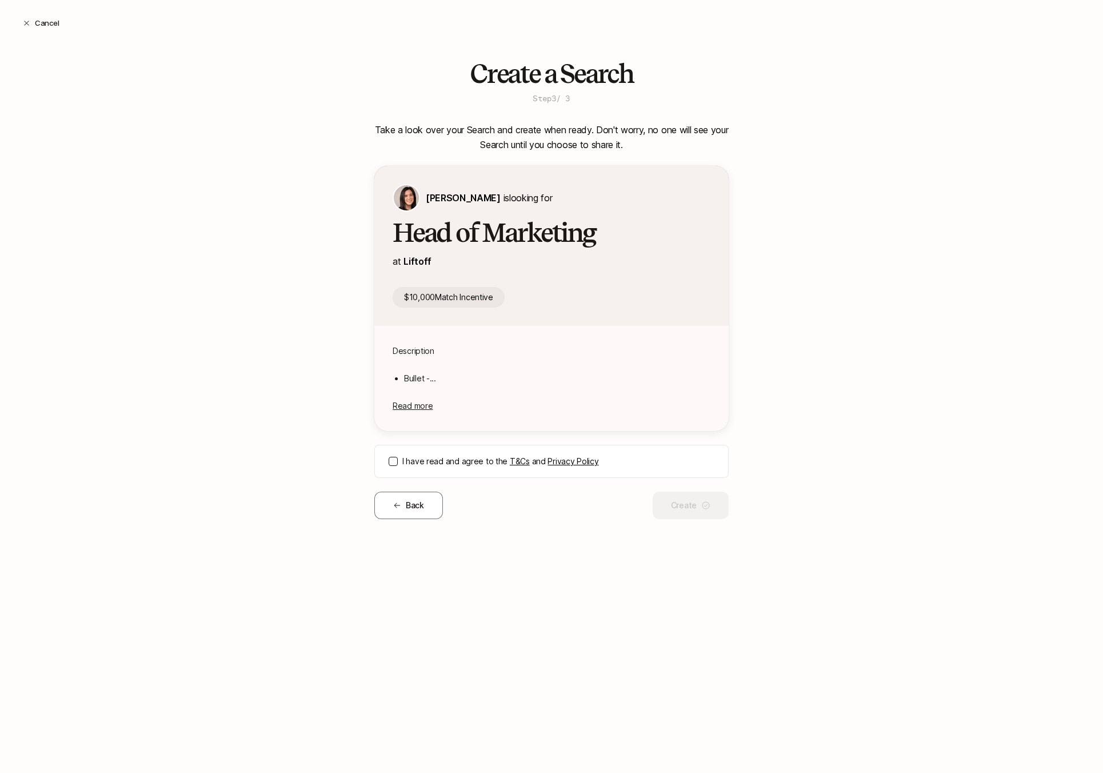
click at [393, 466] on div "I have read and agree to the T&Cs and Privacy Policy" at bounding box center [551, 461] width 354 height 33
click at [408, 505] on button "Back" at bounding box center [408, 505] width 69 height 27
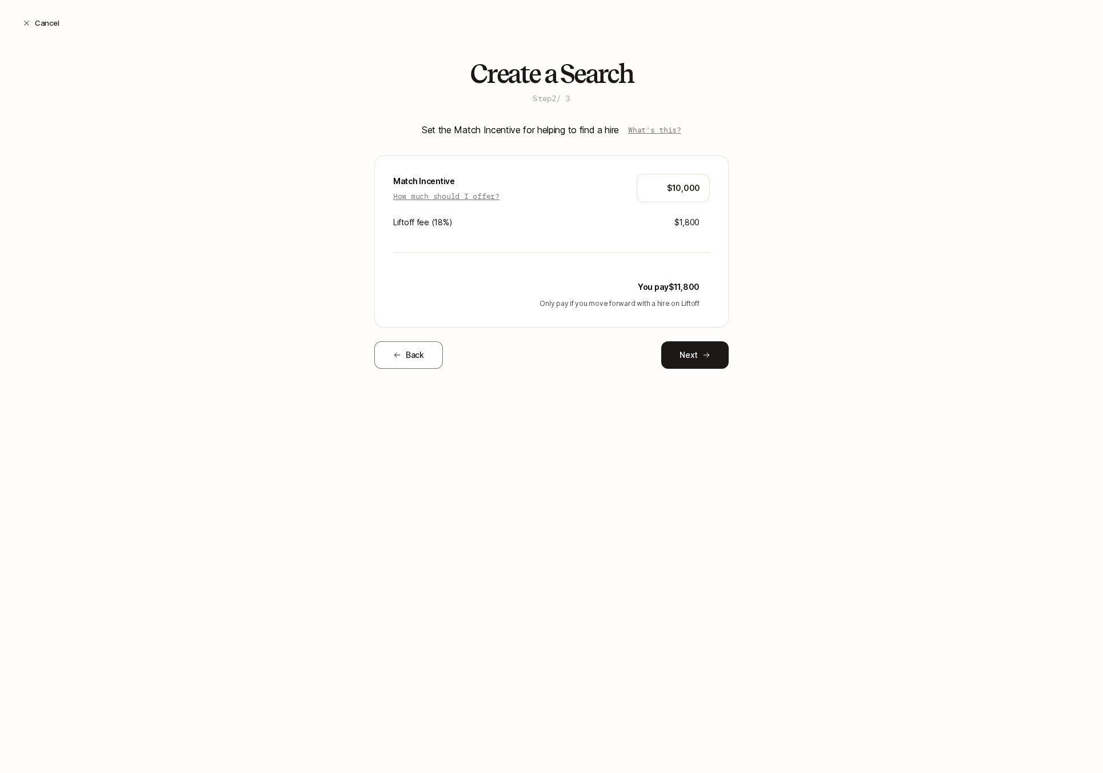
click at [699, 402] on div "Create a Search Step 2 / 3 Set the Match Incentive for helping to find a hire W…" at bounding box center [551, 232] width 354 height 346
click at [699, 356] on button "Next" at bounding box center [694, 354] width 67 height 27
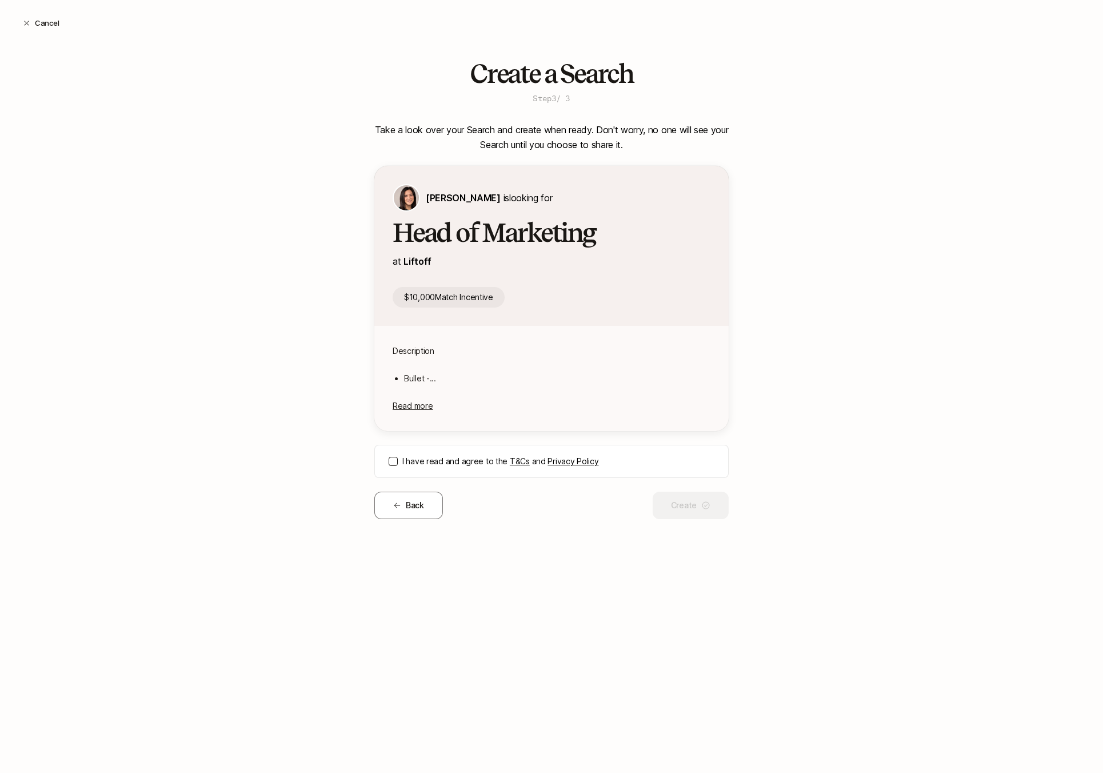
click at [389, 462] on button "I have read and agree to the T&Cs and Privacy Policy" at bounding box center [393, 461] width 9 height 9
click at [693, 510] on button "Create" at bounding box center [691, 505] width 76 height 27
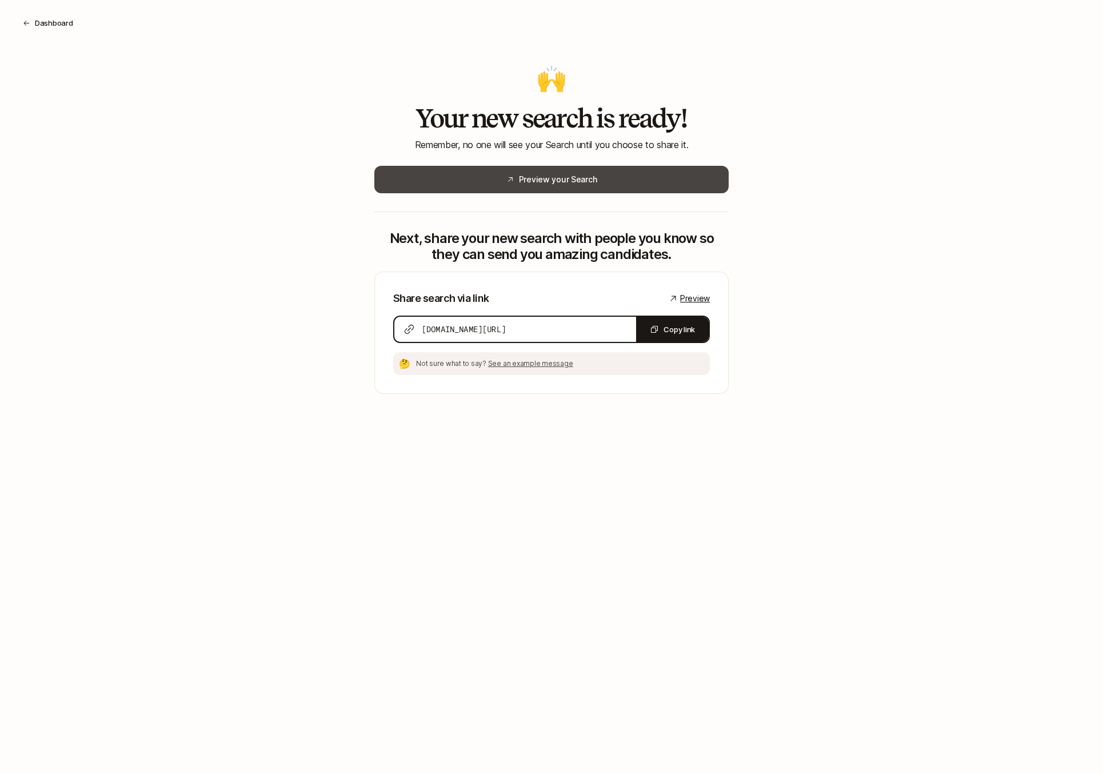
click at [597, 178] on button "Preview your Search" at bounding box center [551, 179] width 354 height 27
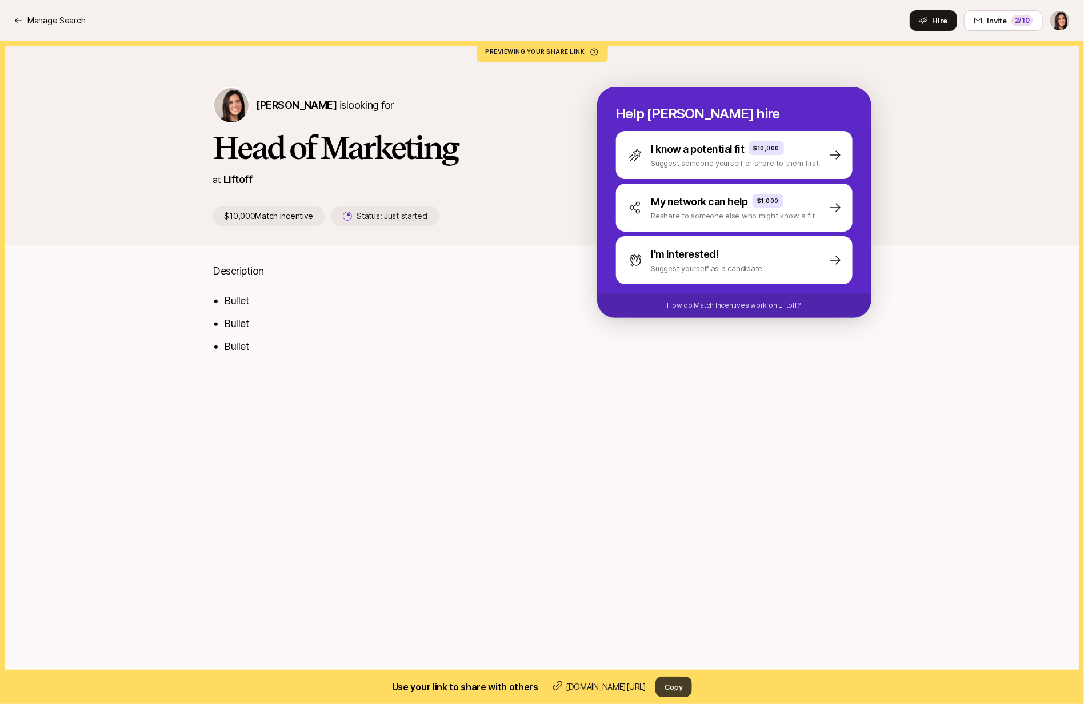
click at [678, 687] on button "Copy" at bounding box center [674, 686] width 37 height 21
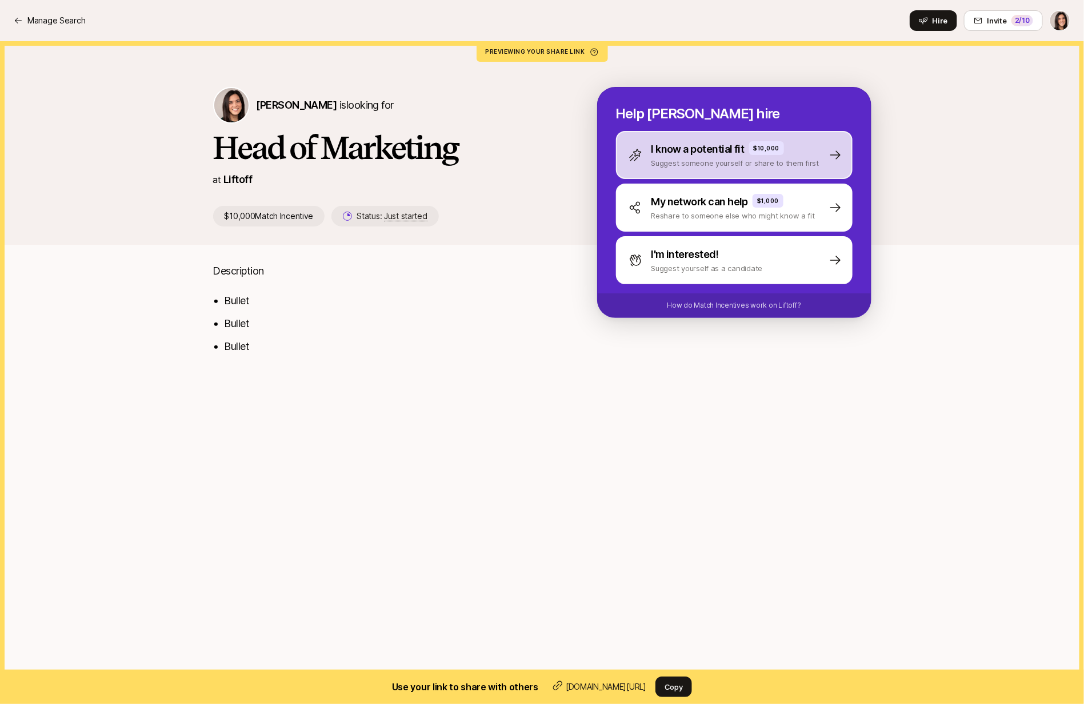
click at [669, 175] on div "I know a potential fit $10,000 Suggest someone yourself or share to them first" at bounding box center [734, 155] width 237 height 48
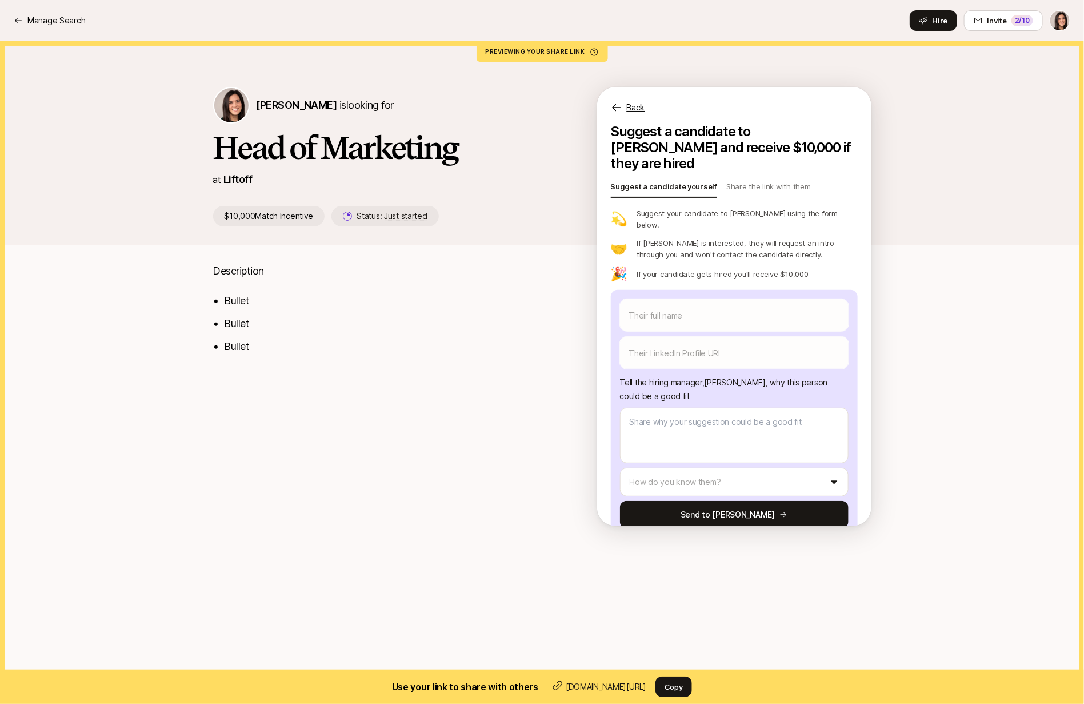
click at [636, 113] on p "Back" at bounding box center [636, 108] width 18 height 14
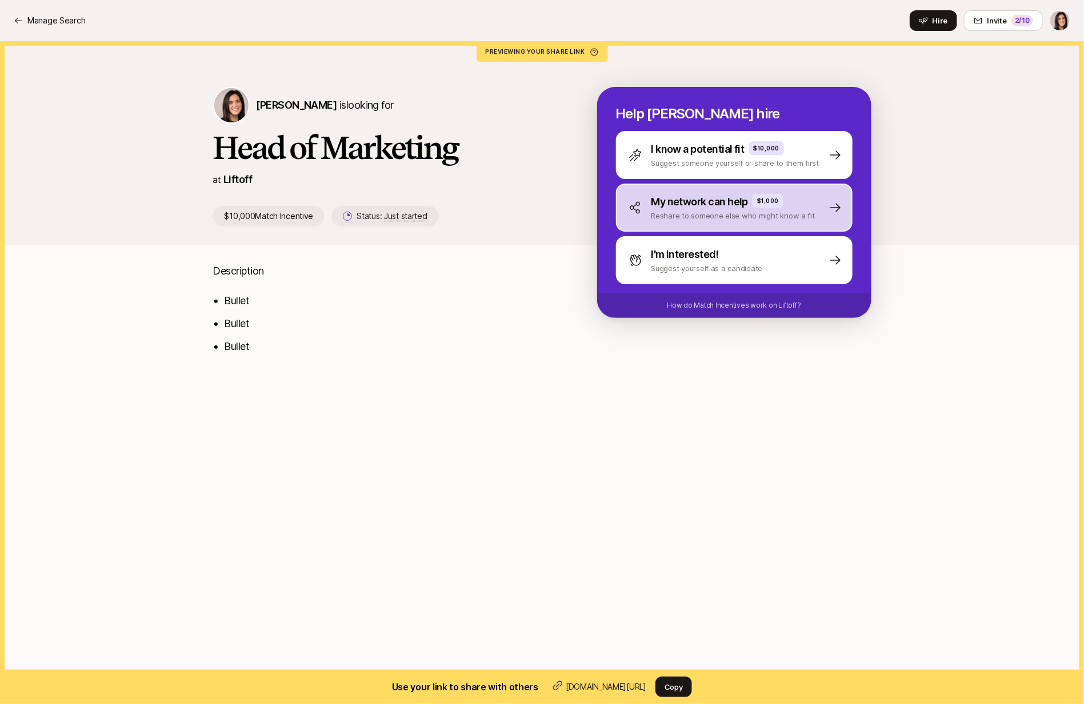
click at [659, 224] on div "My network can help $1,000 Reshare to someone else who might know a fit" at bounding box center [734, 207] width 237 height 48
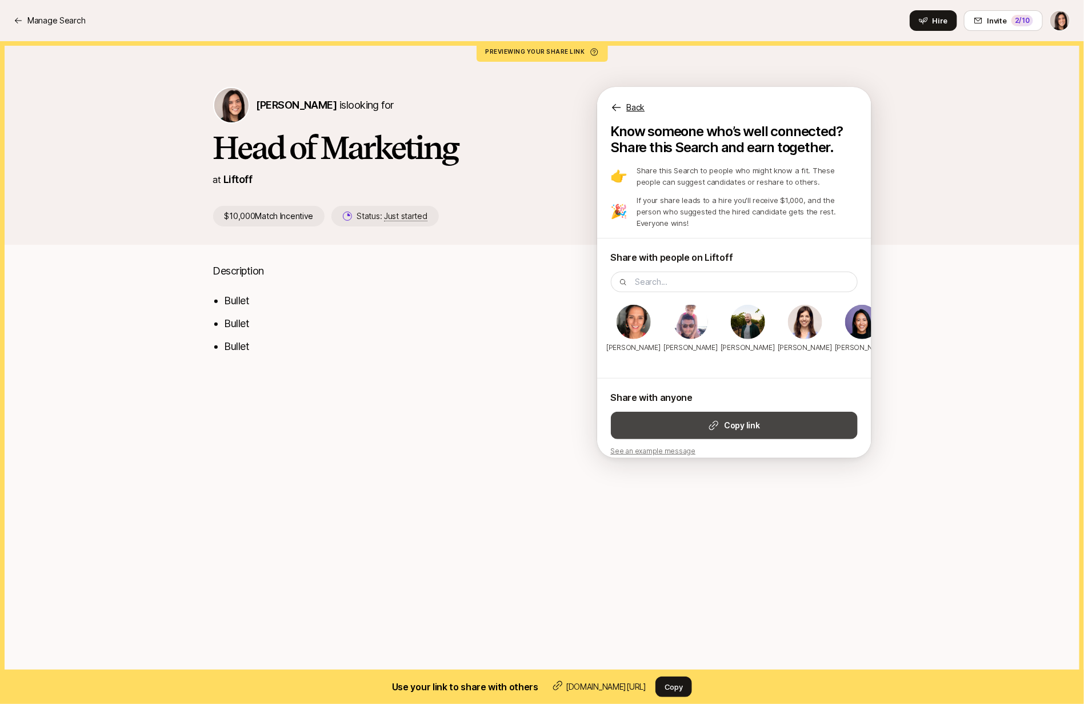
click at [718, 421] on icon at bounding box center [713, 425] width 9 height 9
click at [631, 103] on p "Back" at bounding box center [636, 108] width 18 height 14
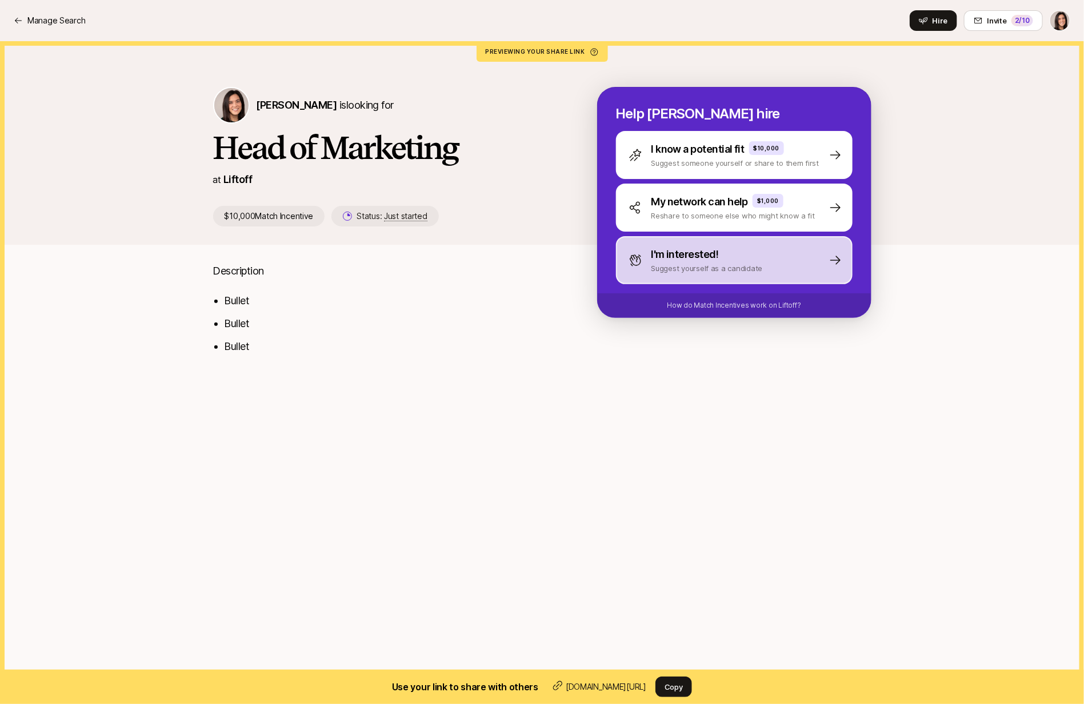
click at [674, 276] on div "I'm interested! Suggest yourself as a candidate" at bounding box center [734, 260] width 237 height 48
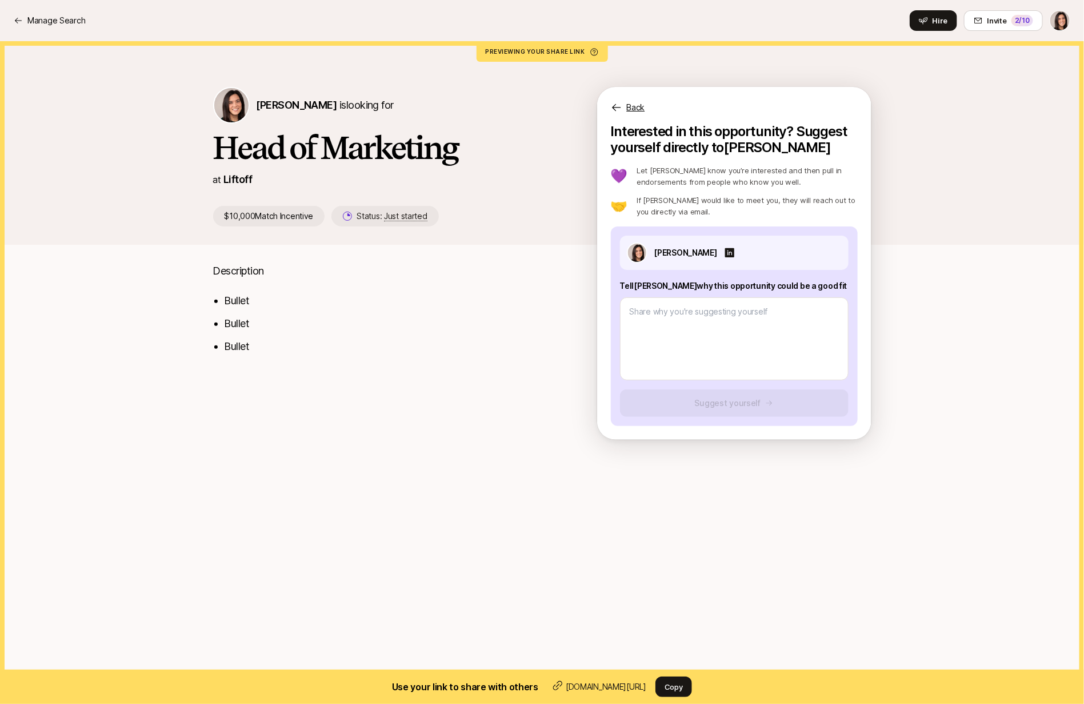
click at [638, 111] on p "Back" at bounding box center [636, 108] width 18 height 14
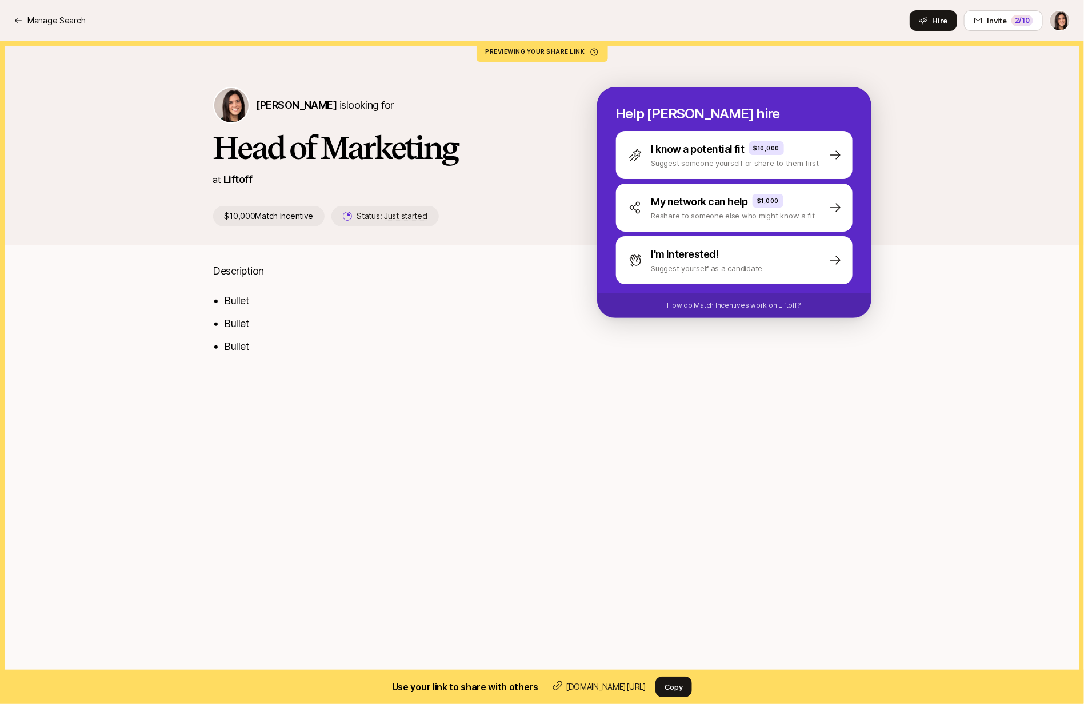
click at [933, 45] on div "Eleanor Morgan is looking for Head of Marketing at Liftoff $10,000 Match Incent…" at bounding box center [542, 142] width 1084 height 203
click at [933, 26] on button "Hire" at bounding box center [933, 20] width 47 height 21
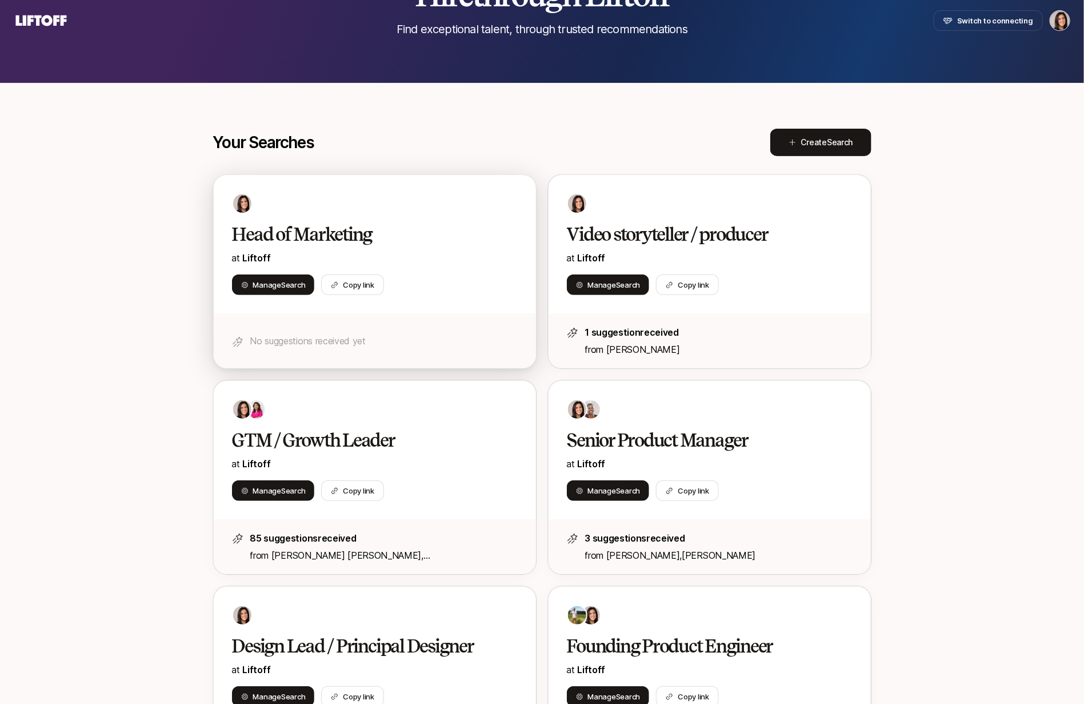
scroll to position [127, 0]
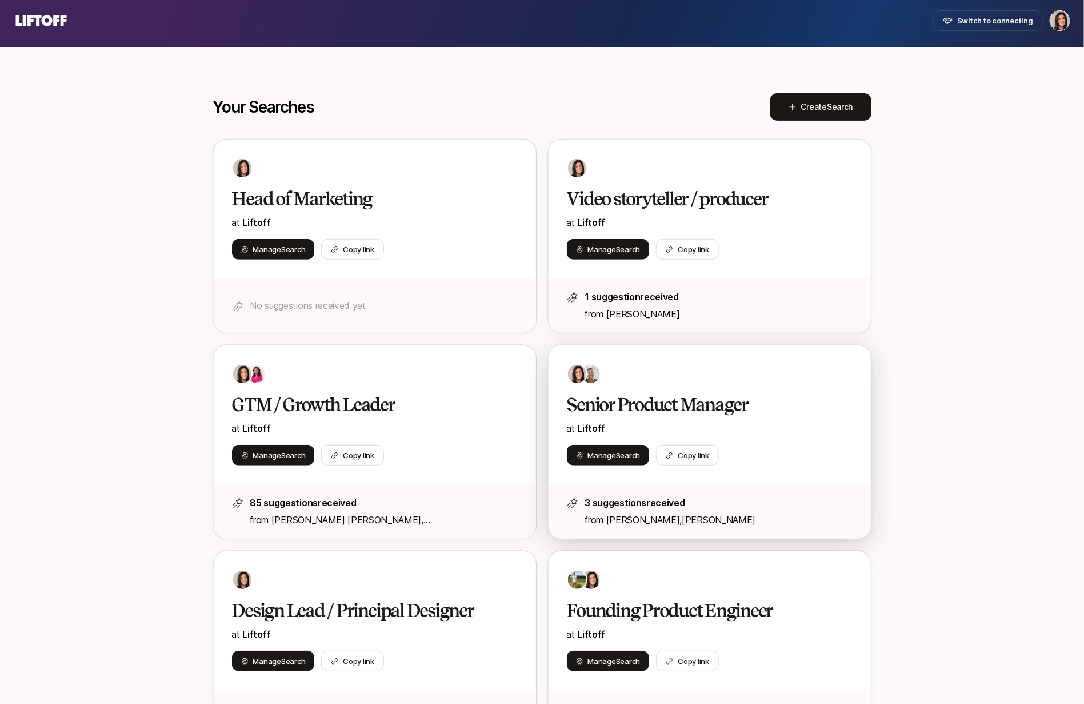
click at [716, 357] on div "Senior Product Manager at Liftoff Manage Search Copy link" at bounding box center [710, 414] width 322 height 138
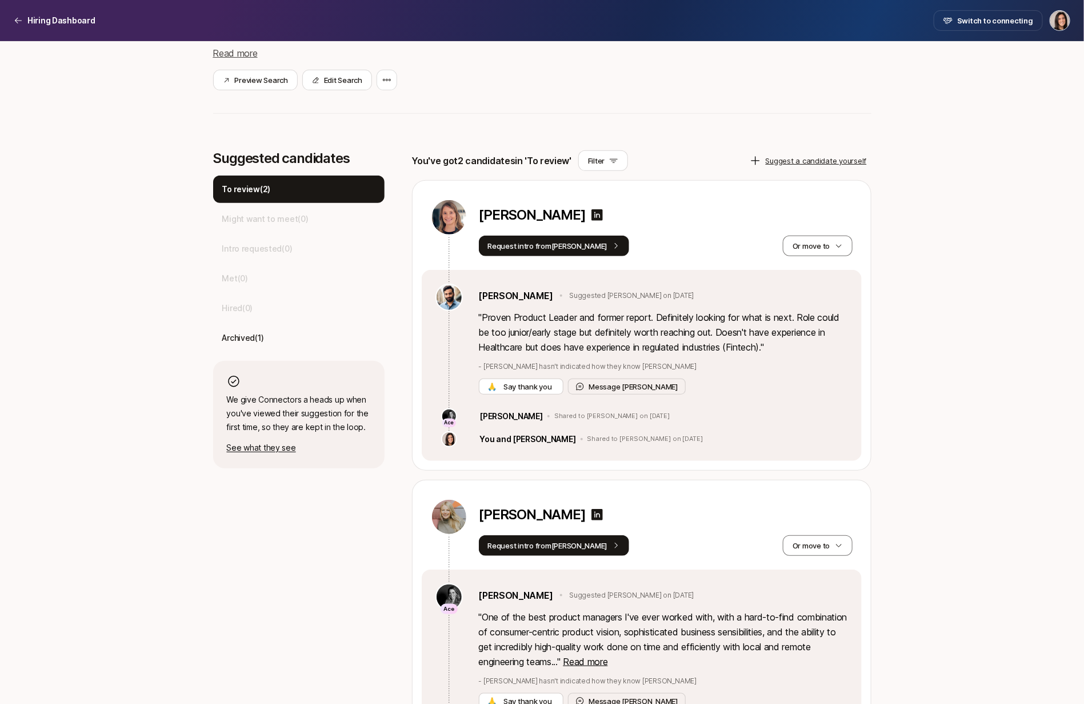
scroll to position [288, 0]
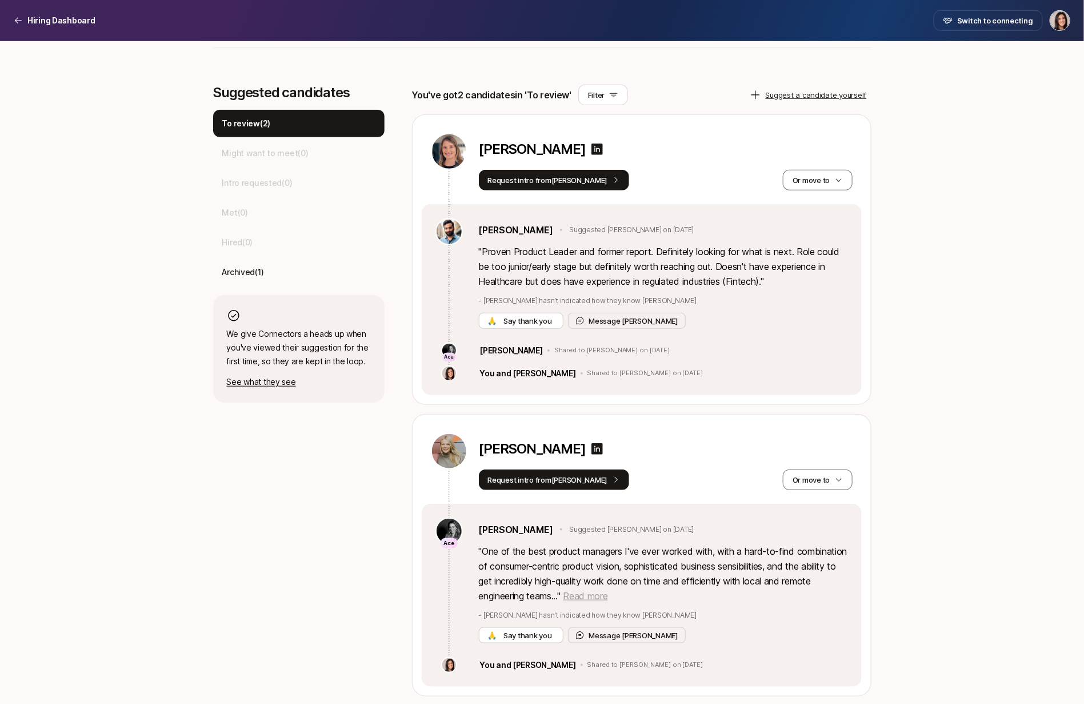
click at [608, 594] on span "Read more" at bounding box center [585, 595] width 45 height 11
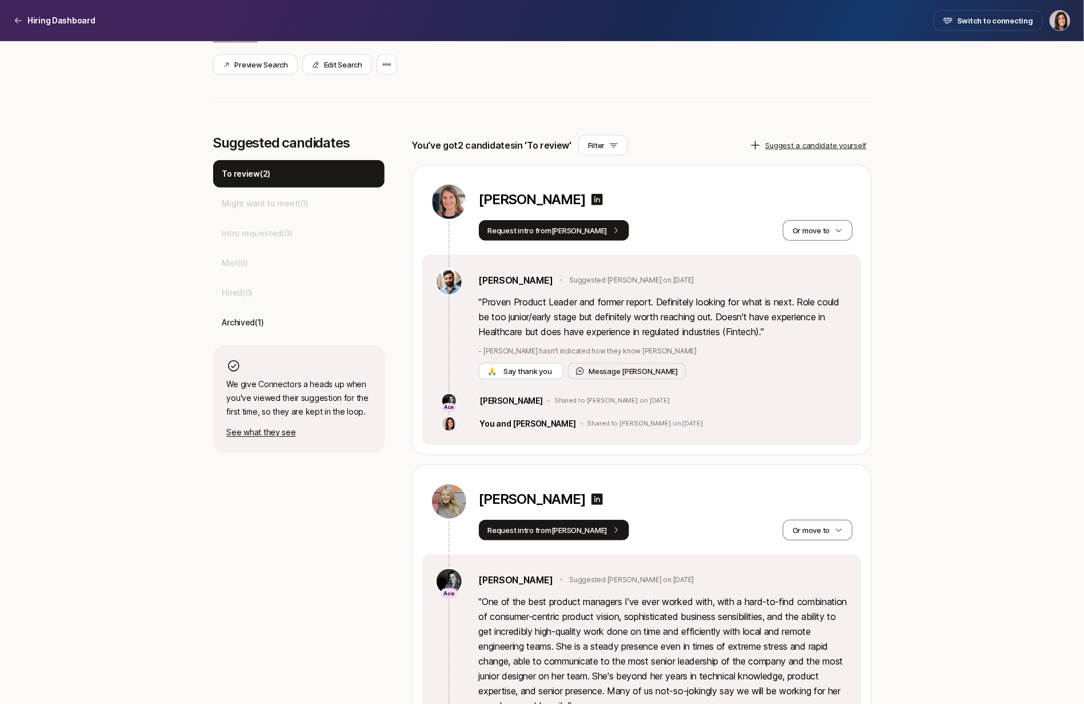
scroll to position [189, 0]
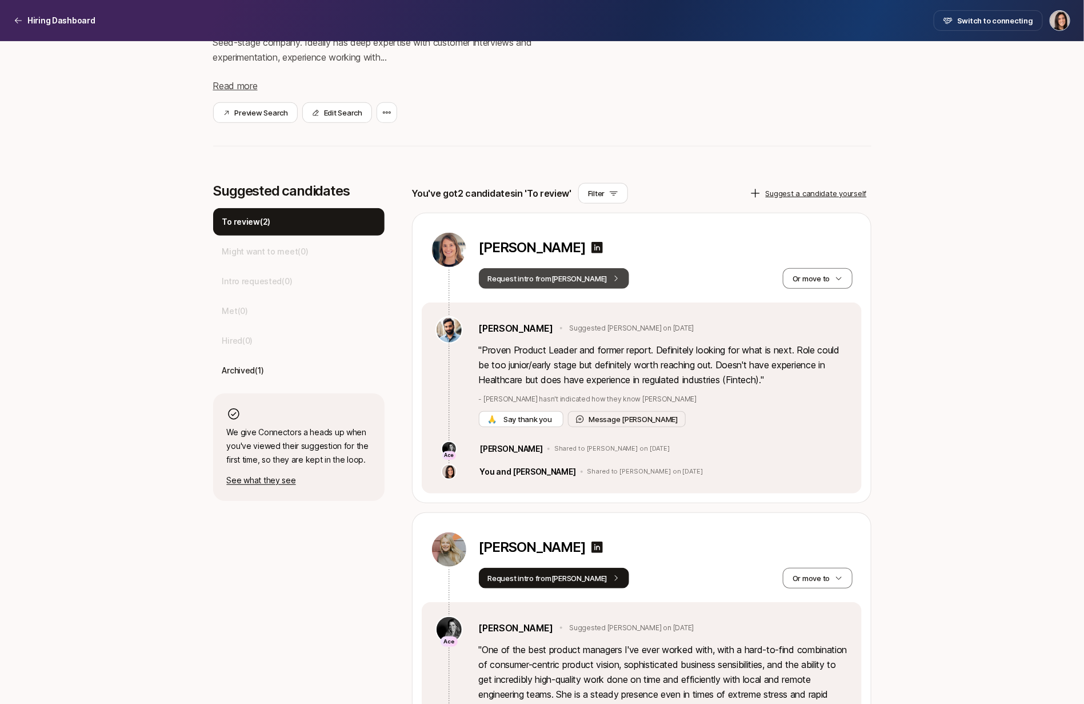
click at [537, 283] on button "Request intro from Frank" at bounding box center [554, 278] width 151 height 21
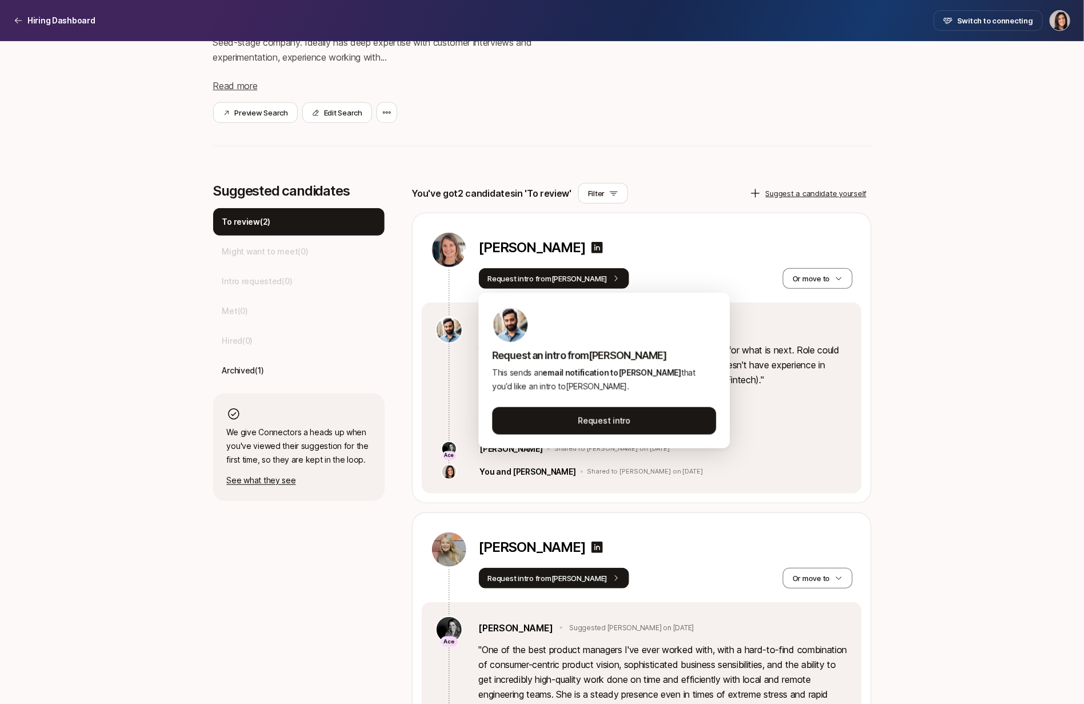
click at [689, 200] on div "You've got 2 candidates in 'To review' Filter Suggest a candidate yourself" at bounding box center [642, 193] width 460 height 21
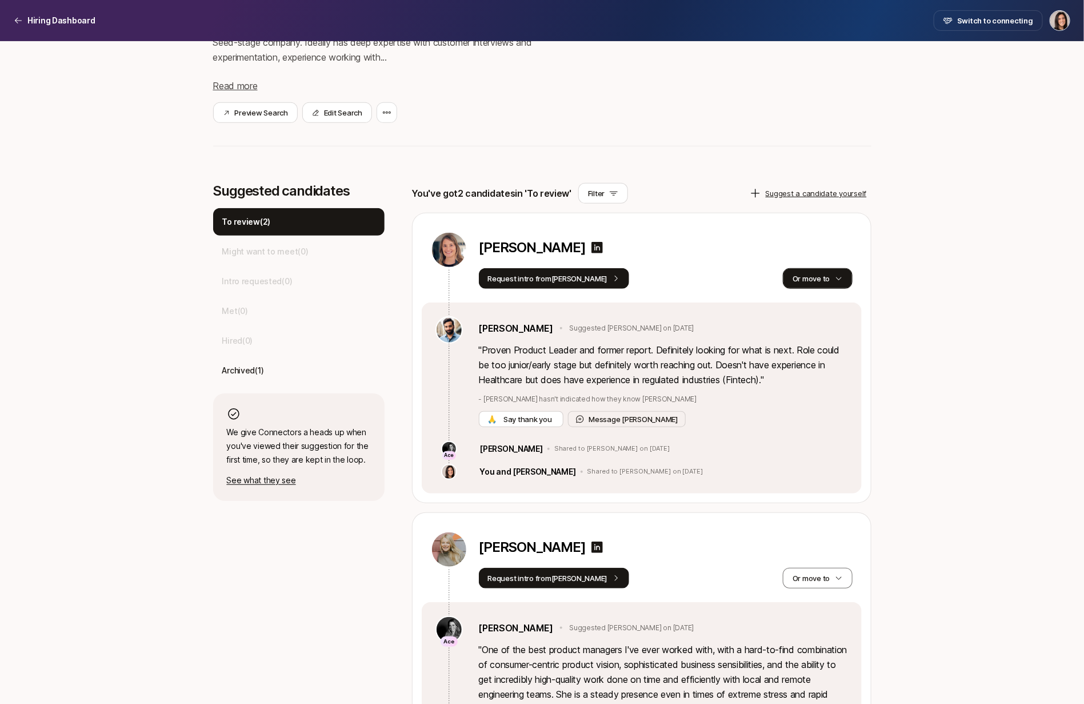
click at [811, 281] on button "Or move to" at bounding box center [817, 278] width 69 height 21
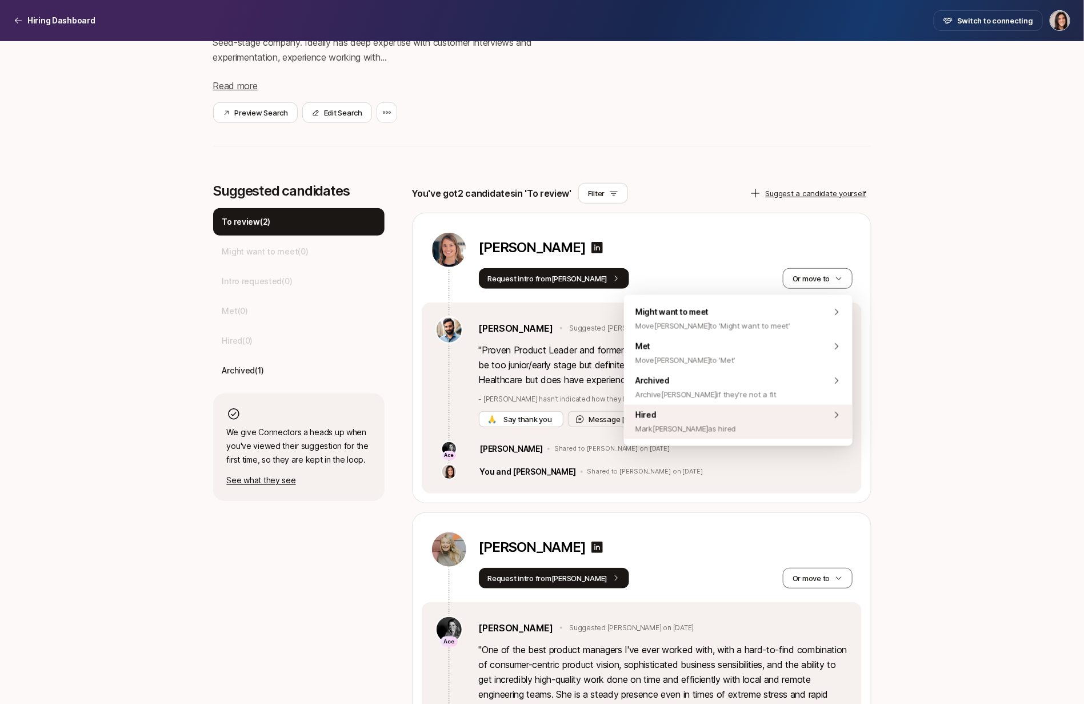
click at [773, 425] on div "Hired Mark Megan as hired" at bounding box center [738, 422] width 229 height 34
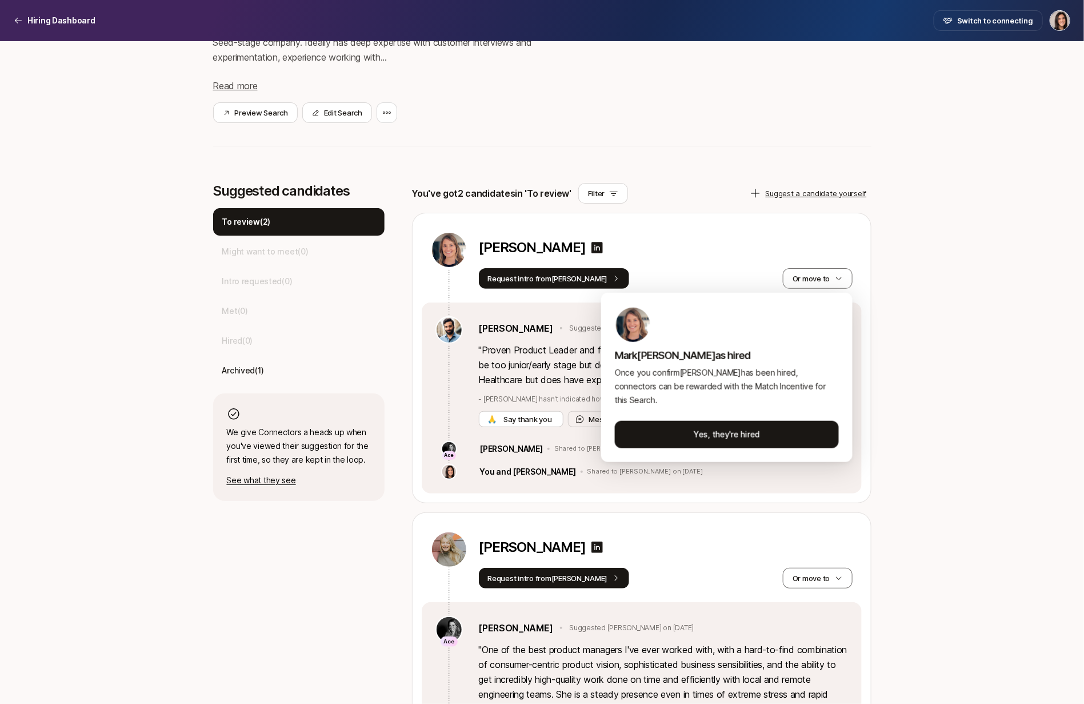
click at [890, 417] on html "Hiring Dashboard Switch to connecting Hiring Dashboard Home Searches People 1 Y…" at bounding box center [542, 163] width 1084 height 704
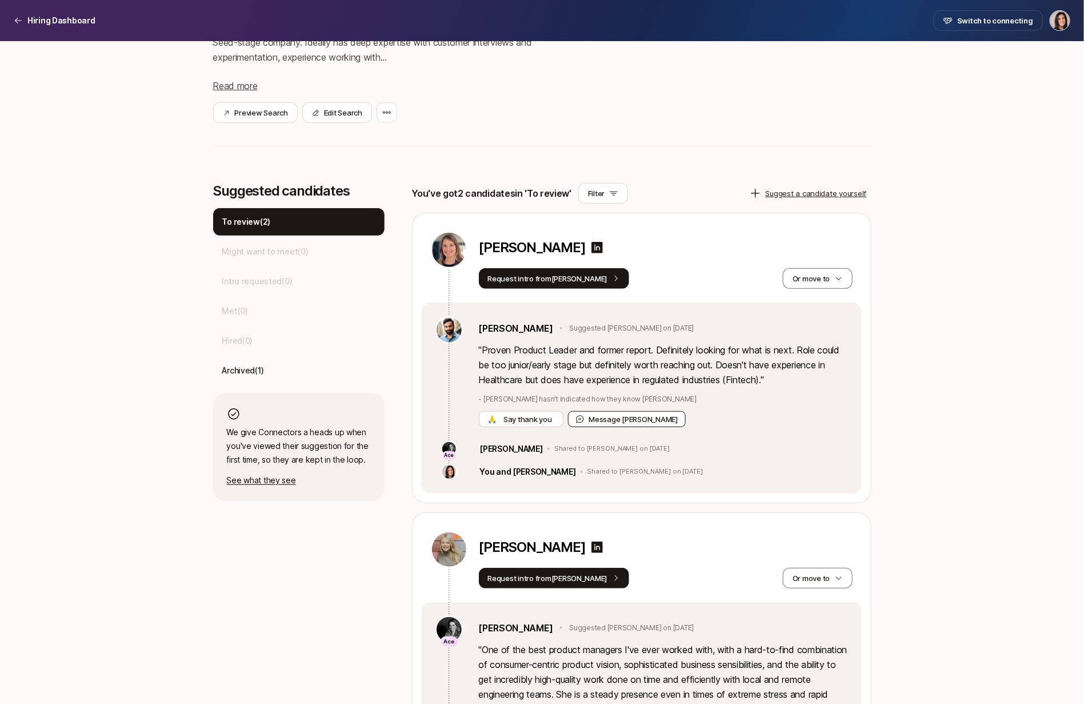
click at [589, 420] on button "Message Frank" at bounding box center [627, 419] width 118 height 16
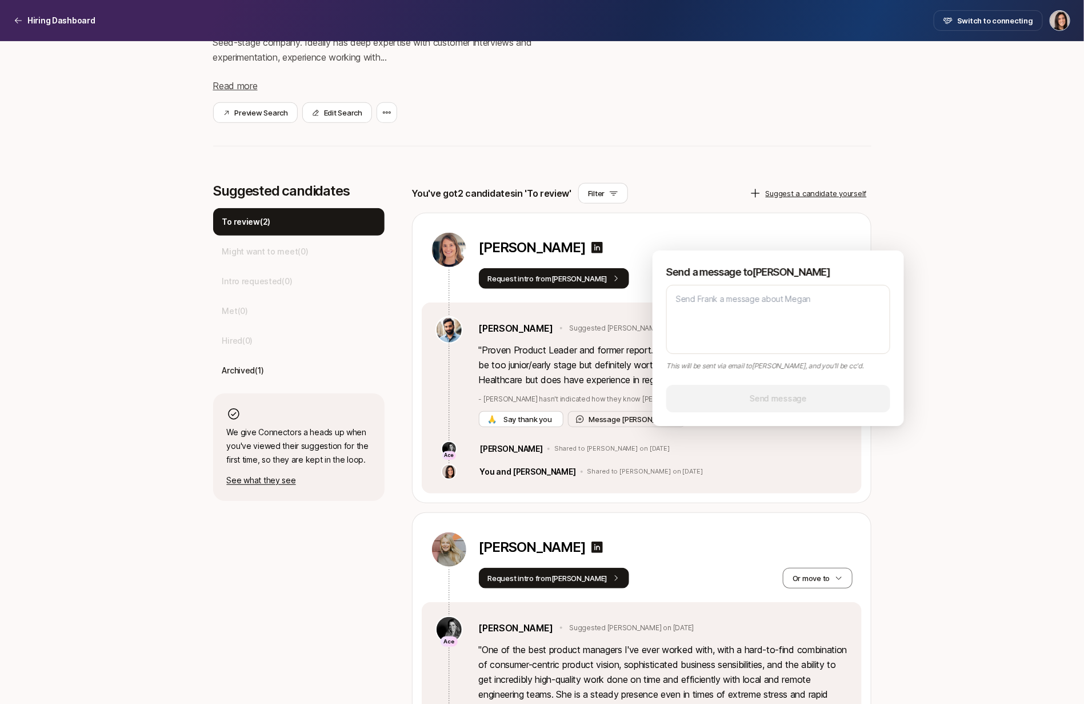
click at [717, 138] on div "Senior Product Manager at Liftoff $5,000 Match Incentive Just started Looking f…" at bounding box center [542, 31] width 658 height 276
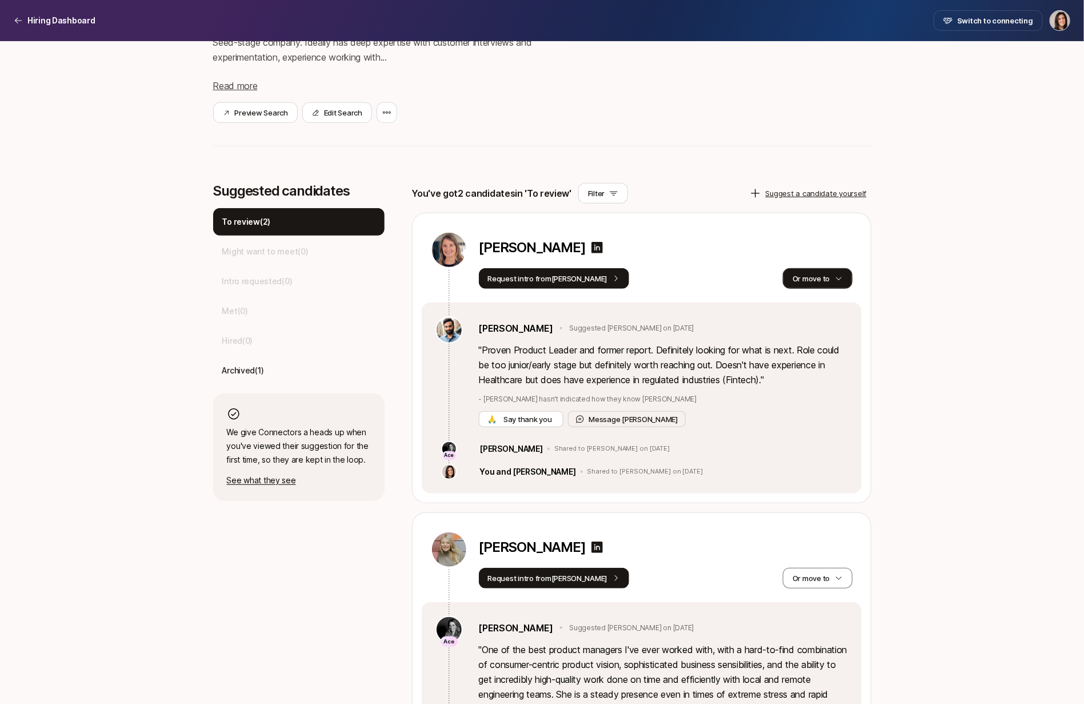
click at [817, 284] on button "Or move to" at bounding box center [817, 278] width 69 height 21
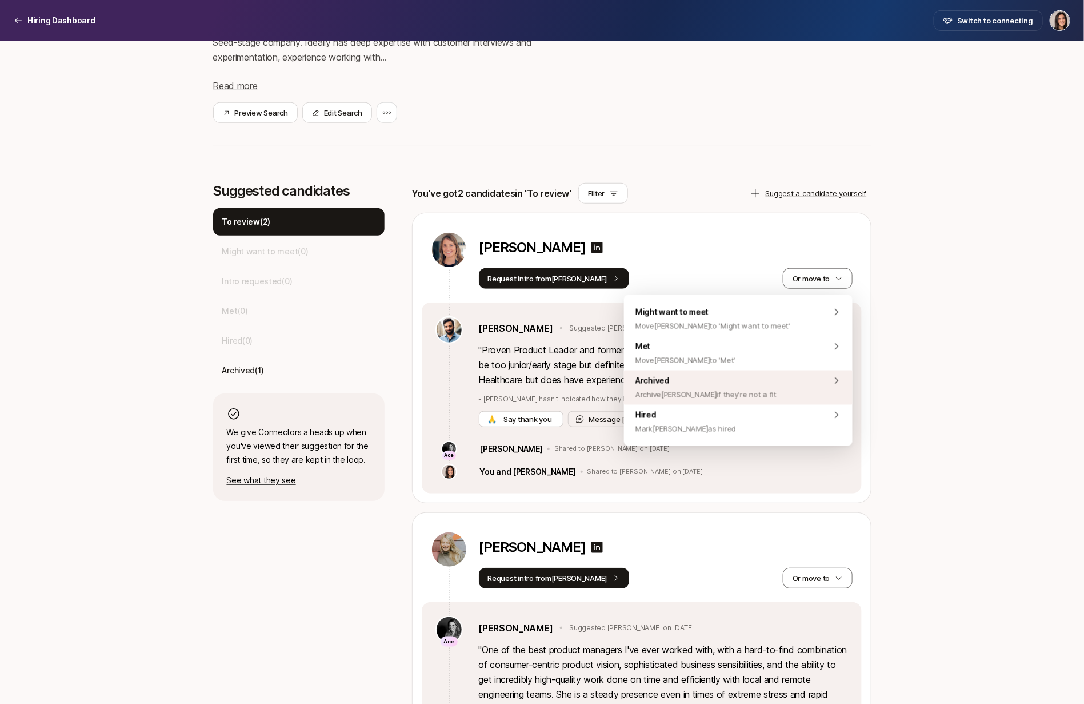
click at [789, 388] on div "Archived Archive Megan if they're not a fit" at bounding box center [738, 387] width 229 height 34
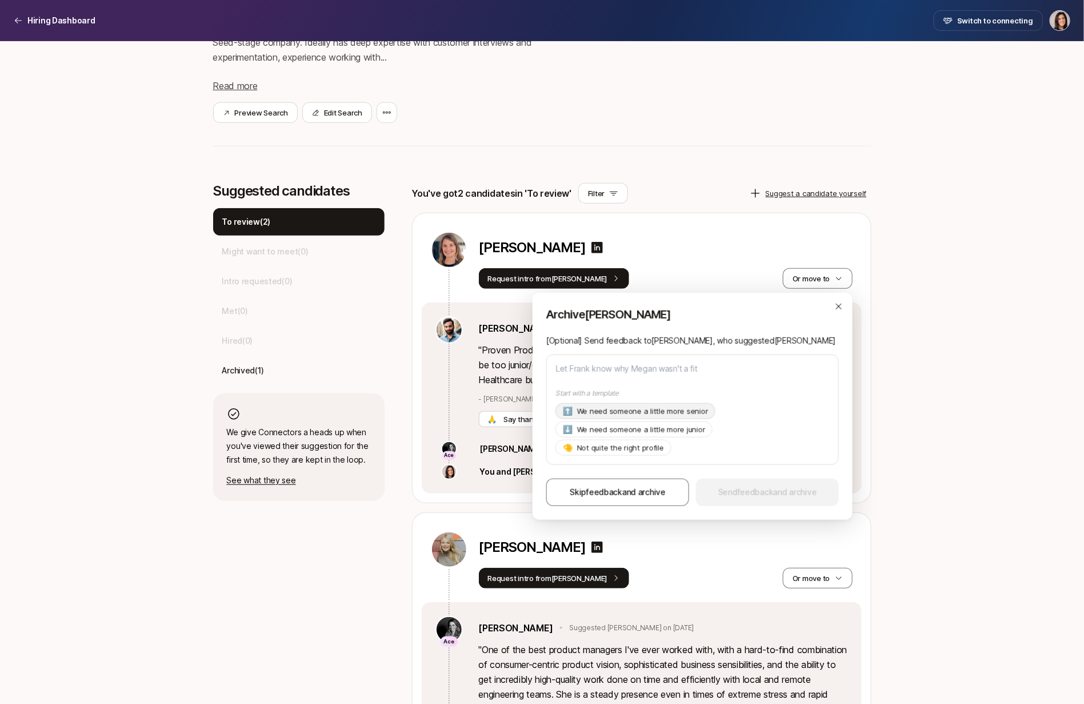
click at [677, 416] on p "We need someone a little more senior" at bounding box center [642, 410] width 131 height 11
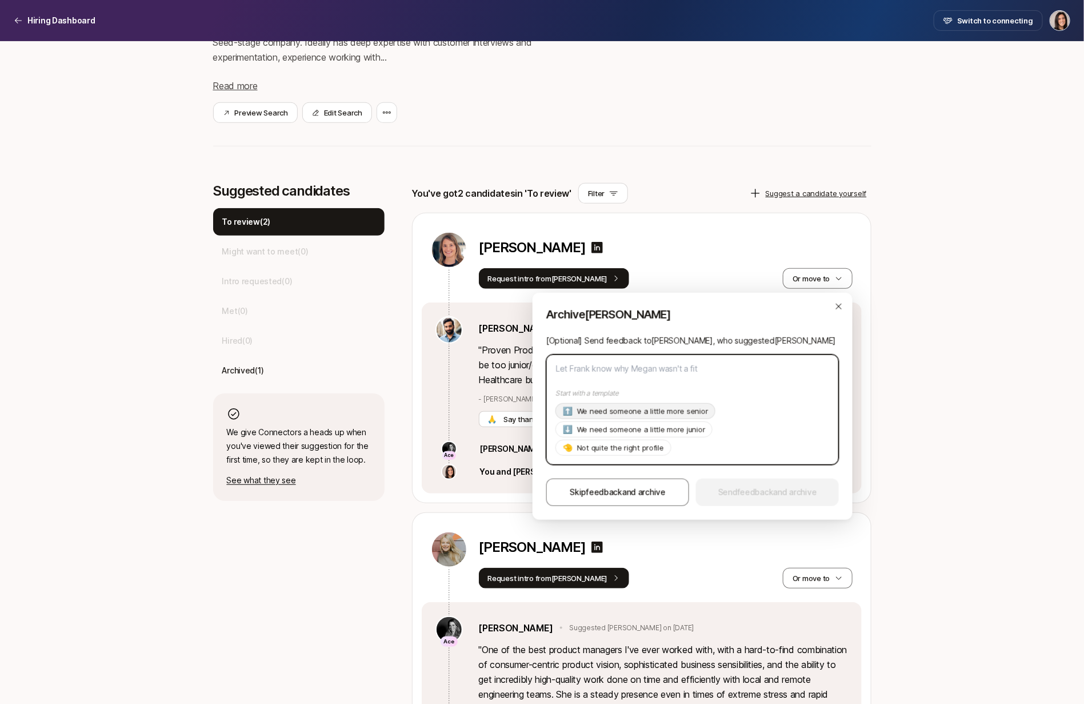
type textarea "x"
type textarea "Hi Frank, Thanks so much for suggesting Megan! As of now we're looking for a pr…"
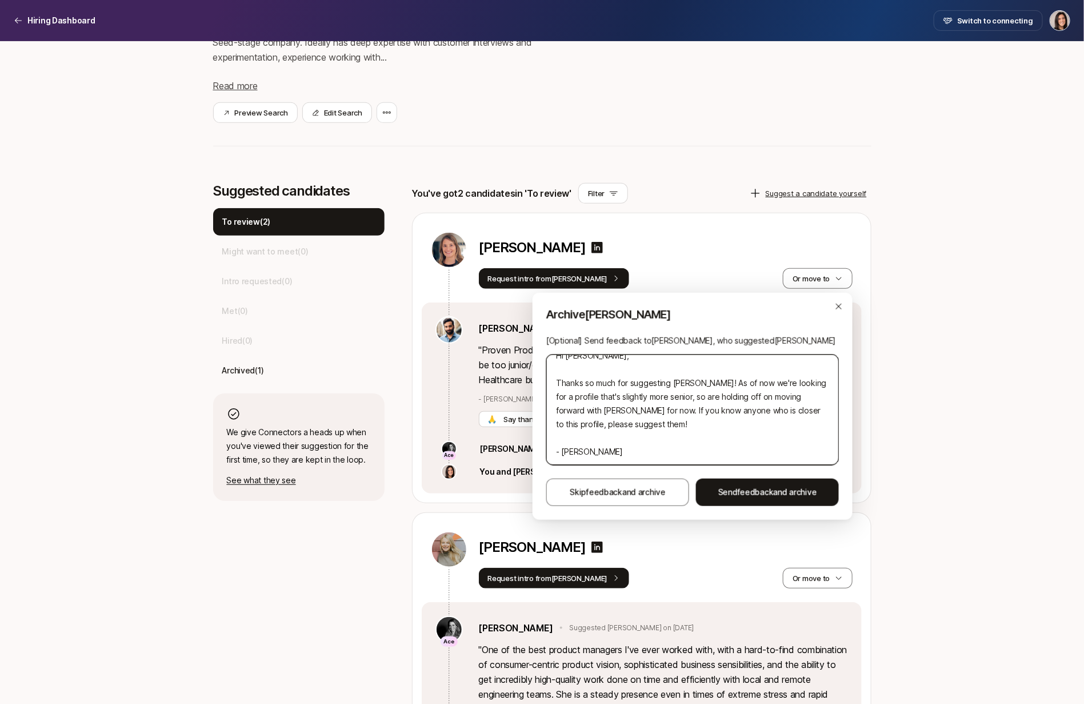
scroll to position [0, 0]
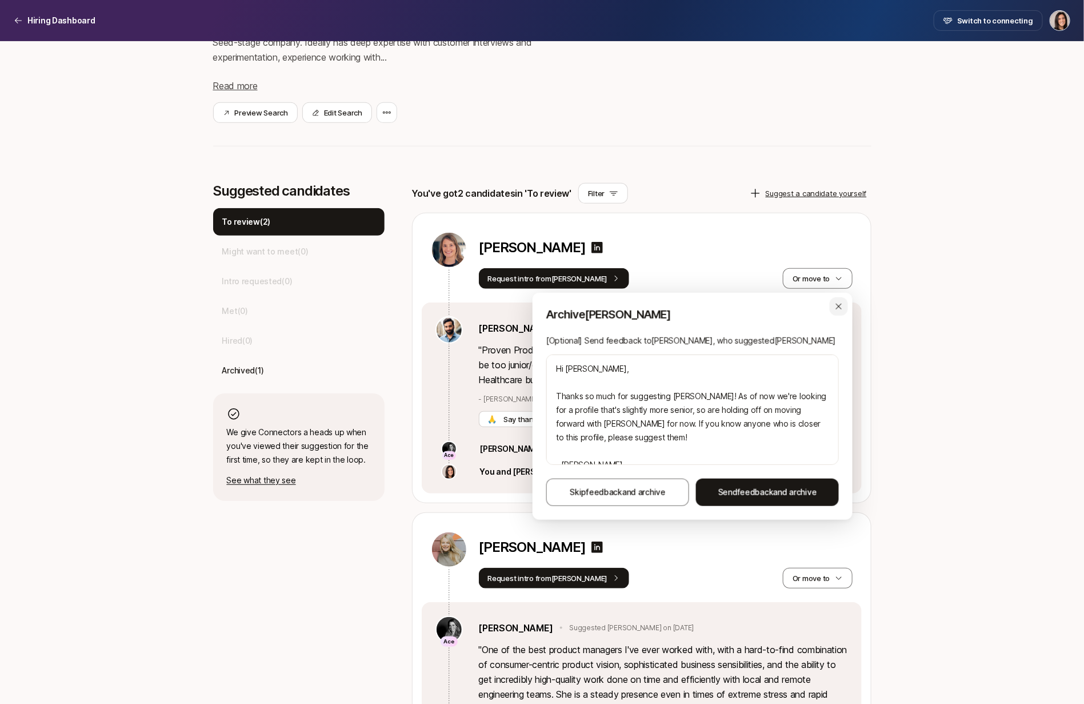
click at [838, 312] on div "button" at bounding box center [839, 306] width 18 height 18
type textarea "x"
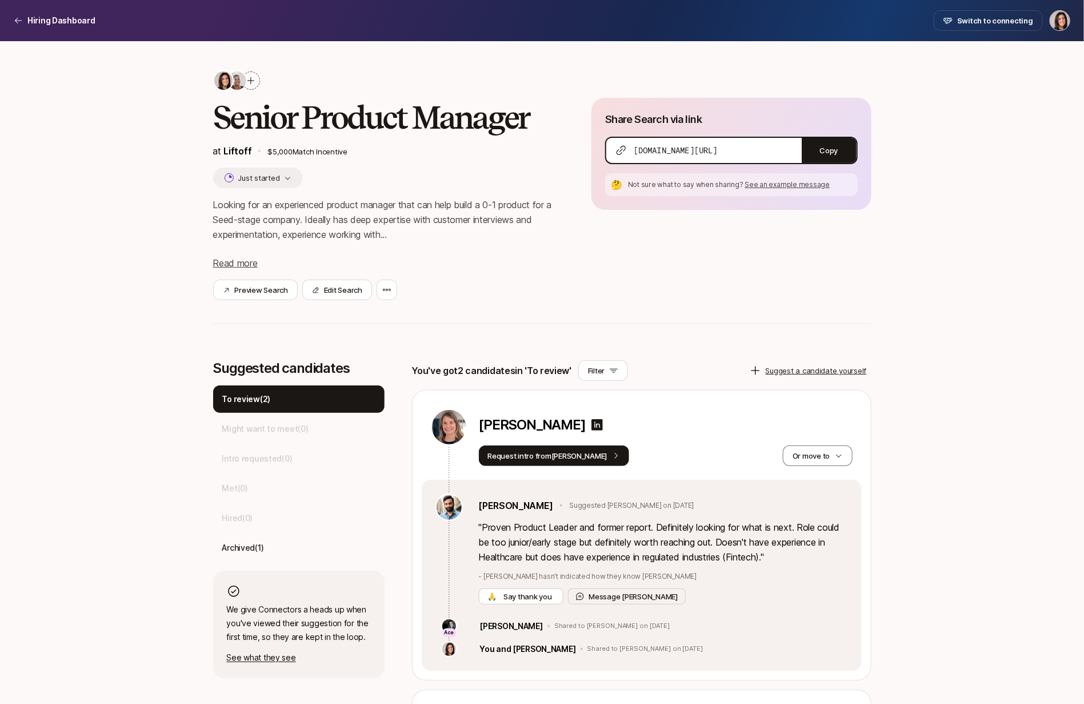
scroll to position [8, 0]
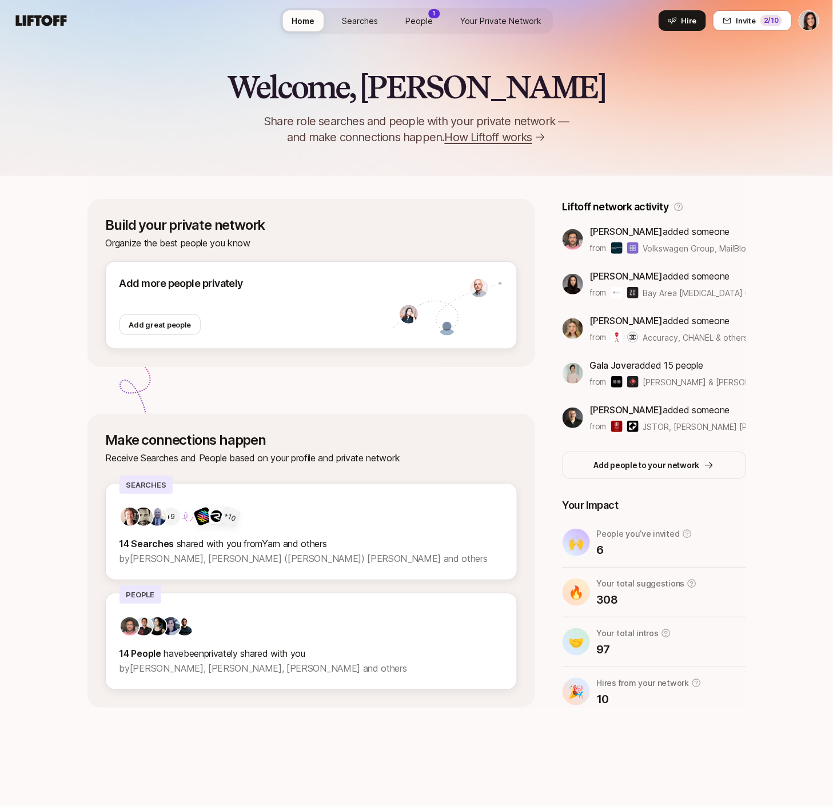
click at [425, 16] on span "People" at bounding box center [418, 21] width 27 height 10
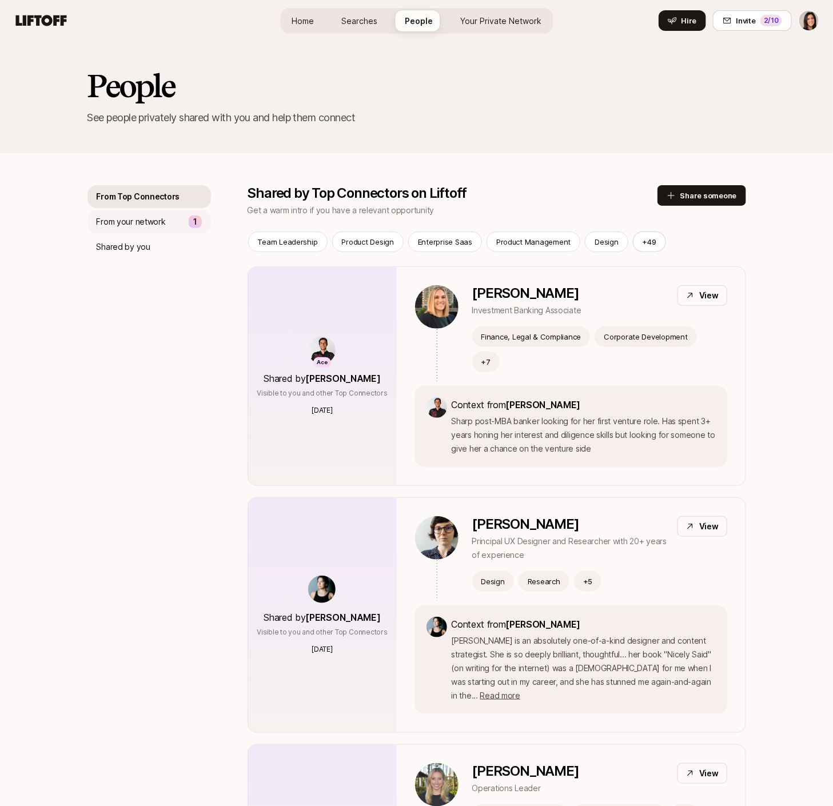
click at [158, 220] on p "From your network" at bounding box center [131, 222] width 69 height 14
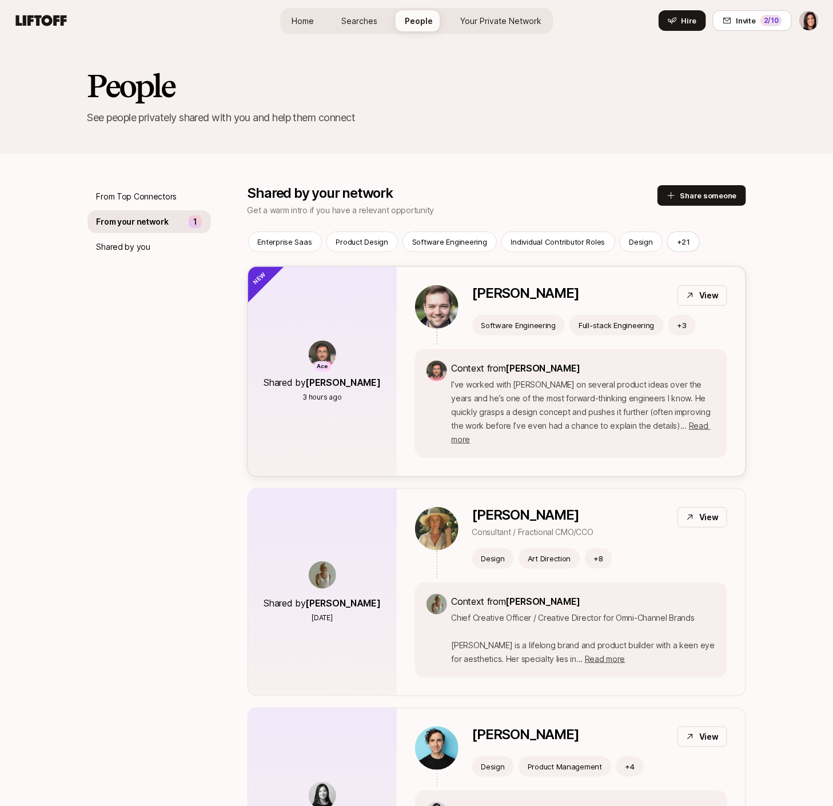
click at [335, 308] on div "Ace Shared by Glenn Garriock 3 hours ago" at bounding box center [322, 371] width 149 height 209
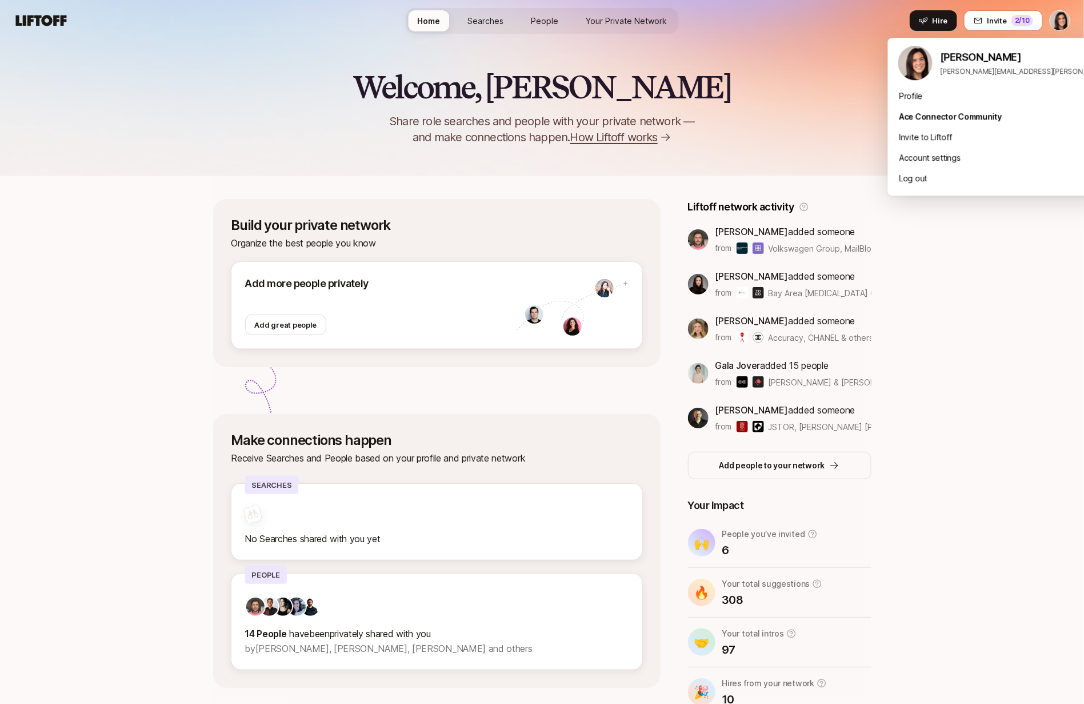
click at [1058, 14] on html "Home Searches People Your Private Network Your Network Hire Hire Invite 2 /10 I…" at bounding box center [542, 352] width 1084 height 704
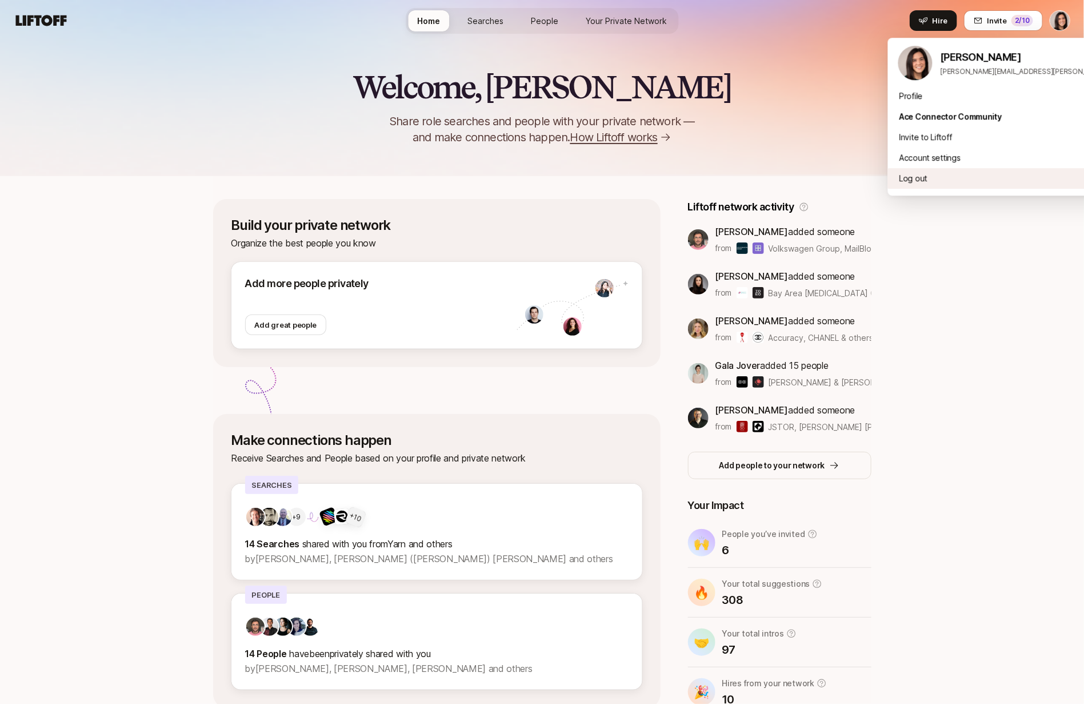
click at [992, 182] on div "Log out" at bounding box center [1029, 178] width 283 height 21
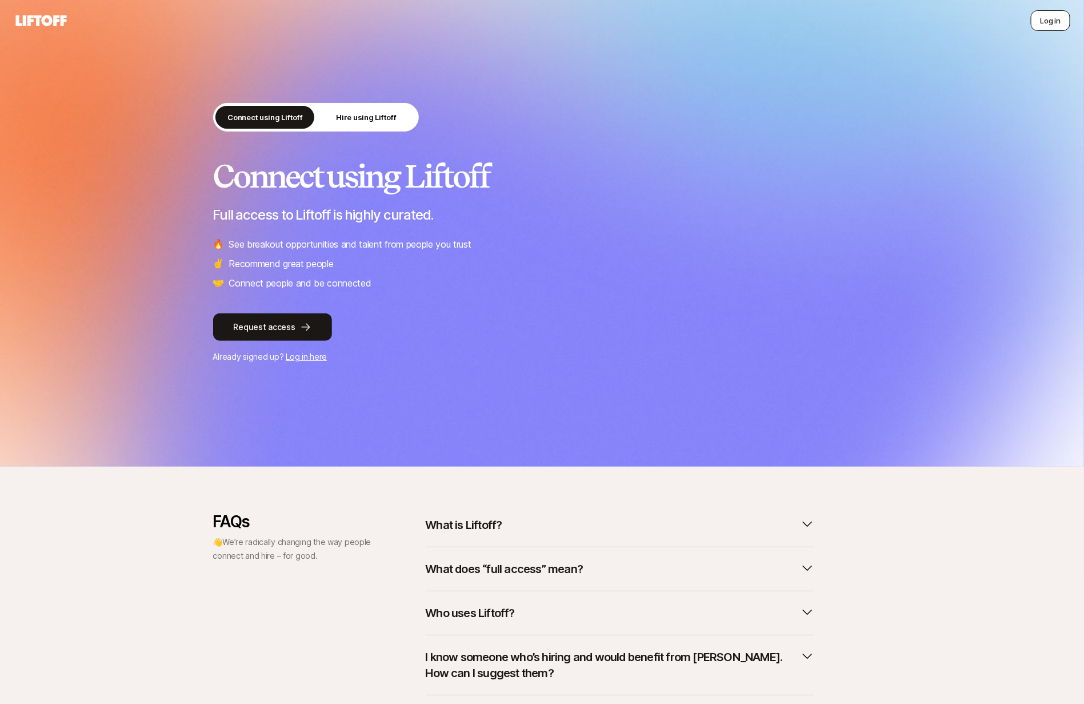
click at [1051, 17] on button "Log in" at bounding box center [1050, 20] width 39 height 21
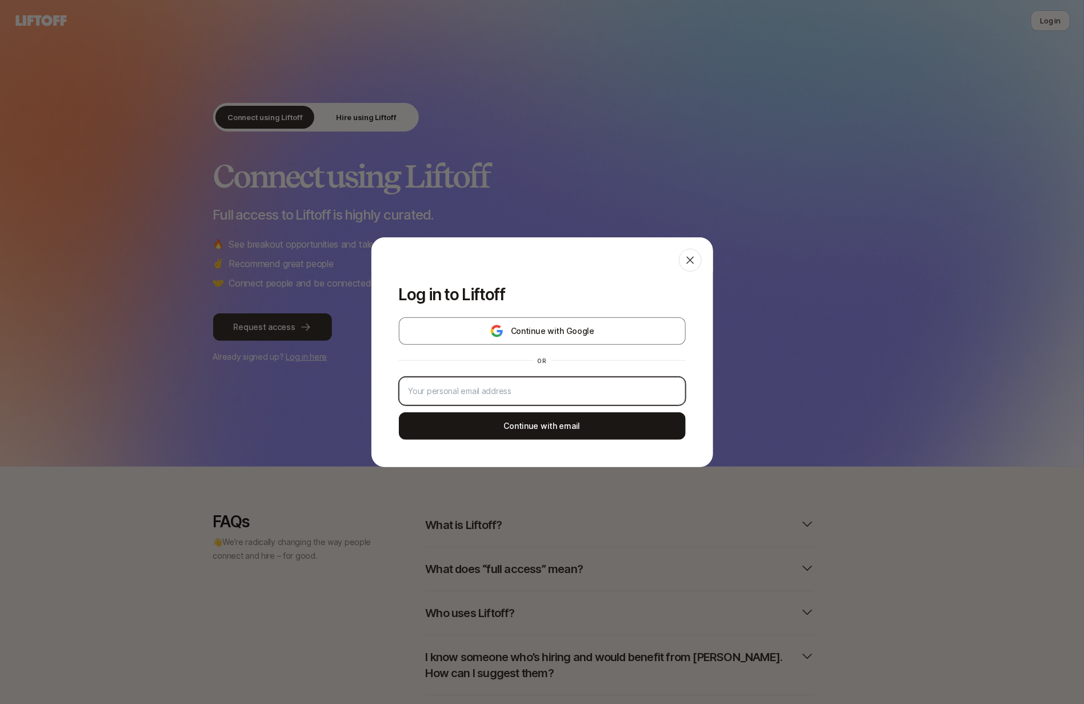
click at [558, 390] on input "email" at bounding box center [543, 391] width 268 height 14
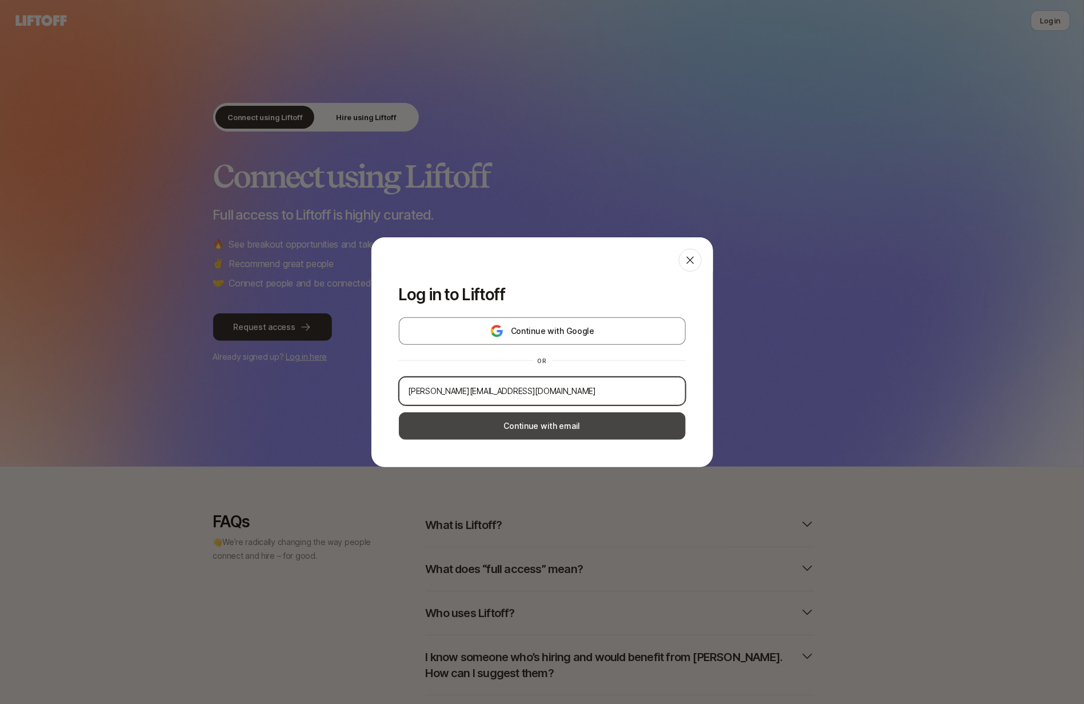
type input "eleanor+roster@liftoff.xyz"
click at [495, 423] on button "Continue with email" at bounding box center [542, 425] width 287 height 27
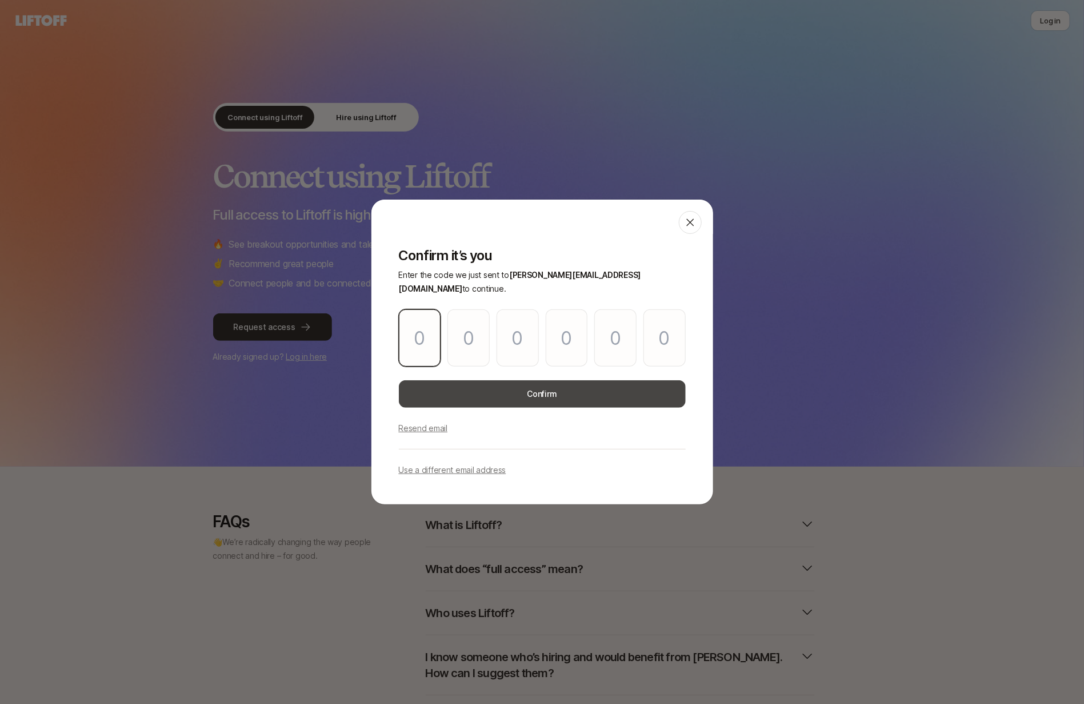
type input "8"
type input "5"
type input "3"
type input "8"
type input "4"
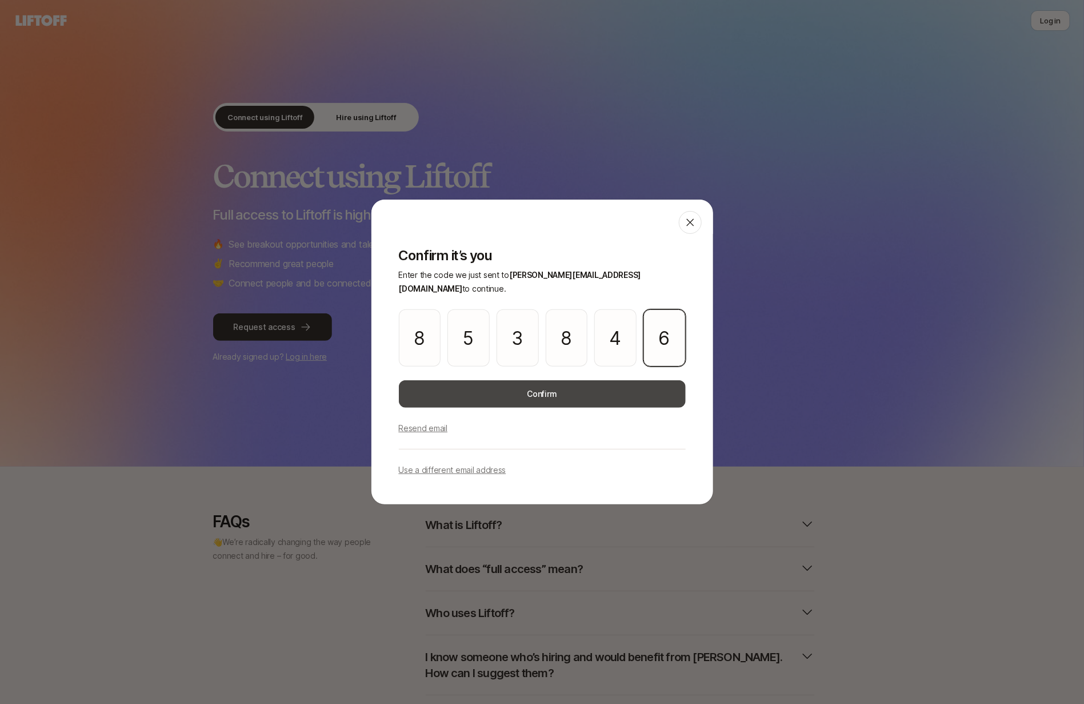
type input "6"
click at [547, 387] on button "Confirm" at bounding box center [542, 393] width 287 height 27
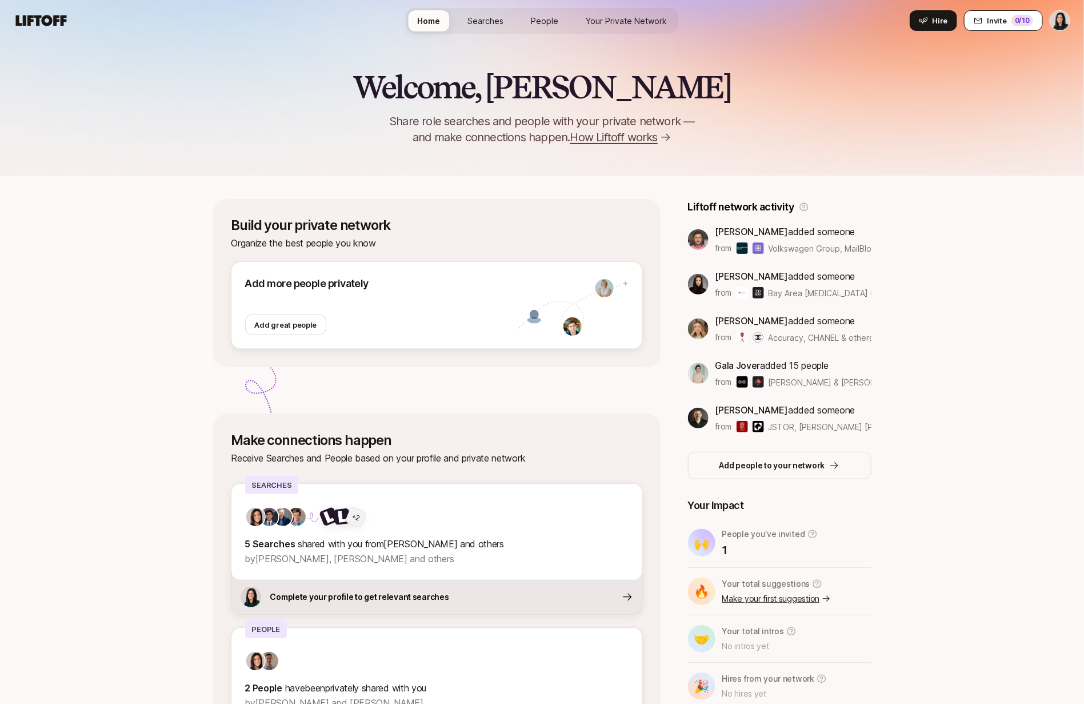
click at [997, 26] on span "Invite" at bounding box center [997, 20] width 19 height 11
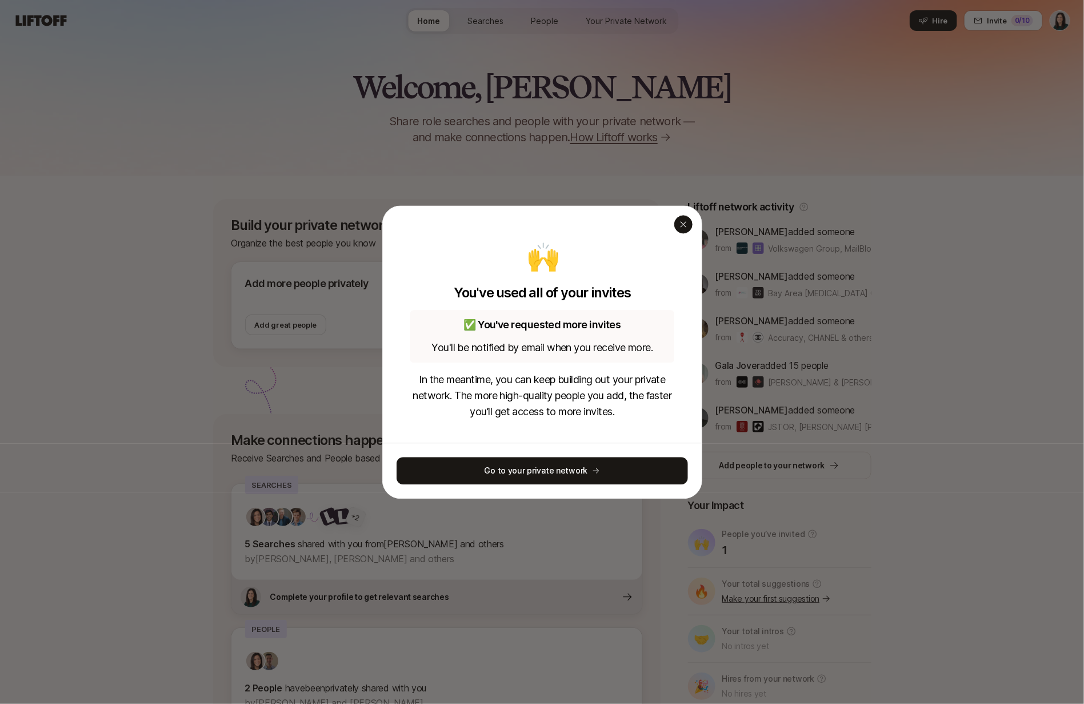
click at [681, 224] on icon "button" at bounding box center [683, 223] width 9 height 9
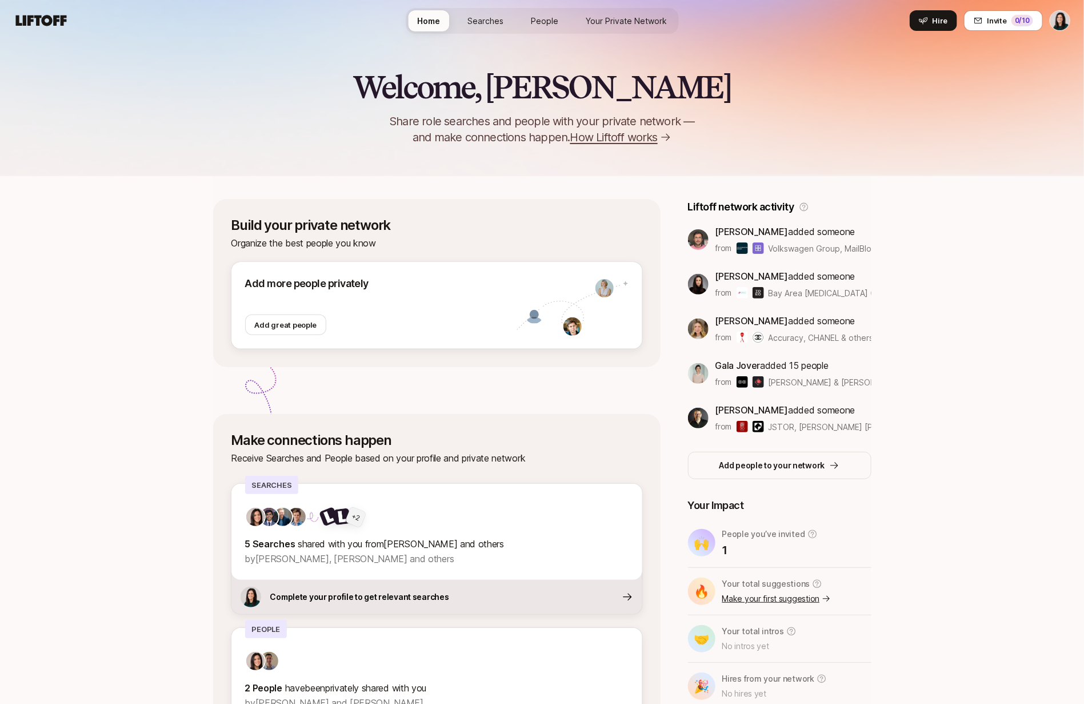
click at [593, 21] on span "Your Private Network" at bounding box center [626, 21] width 81 height 10
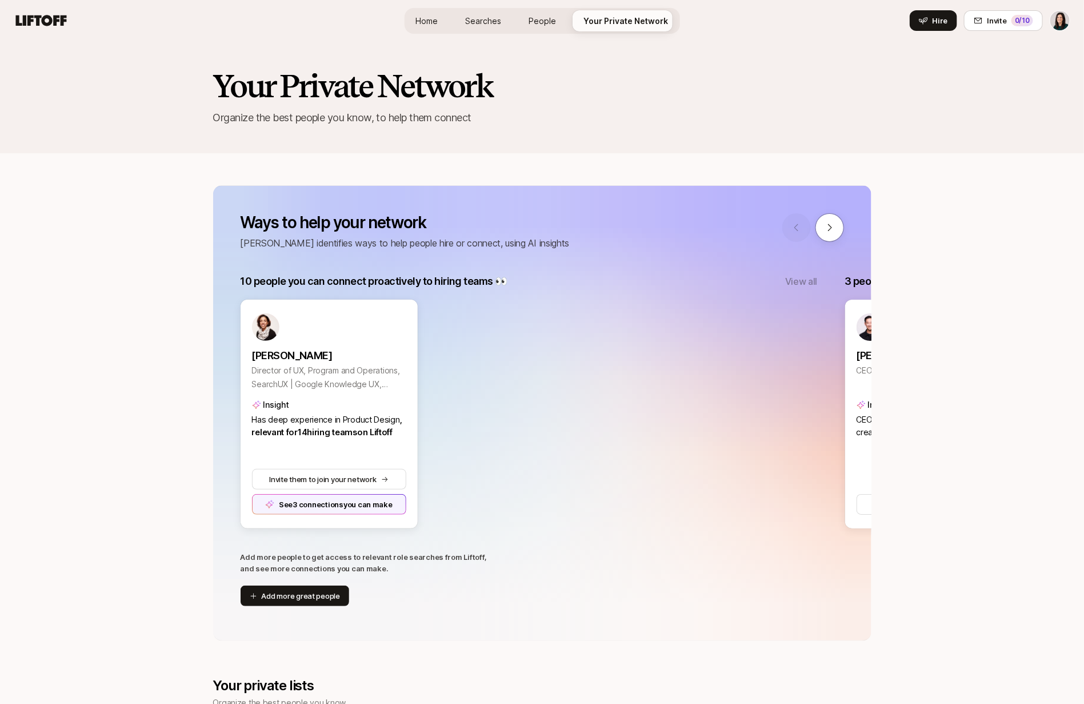
click at [533, 22] on span "People" at bounding box center [542, 21] width 27 height 10
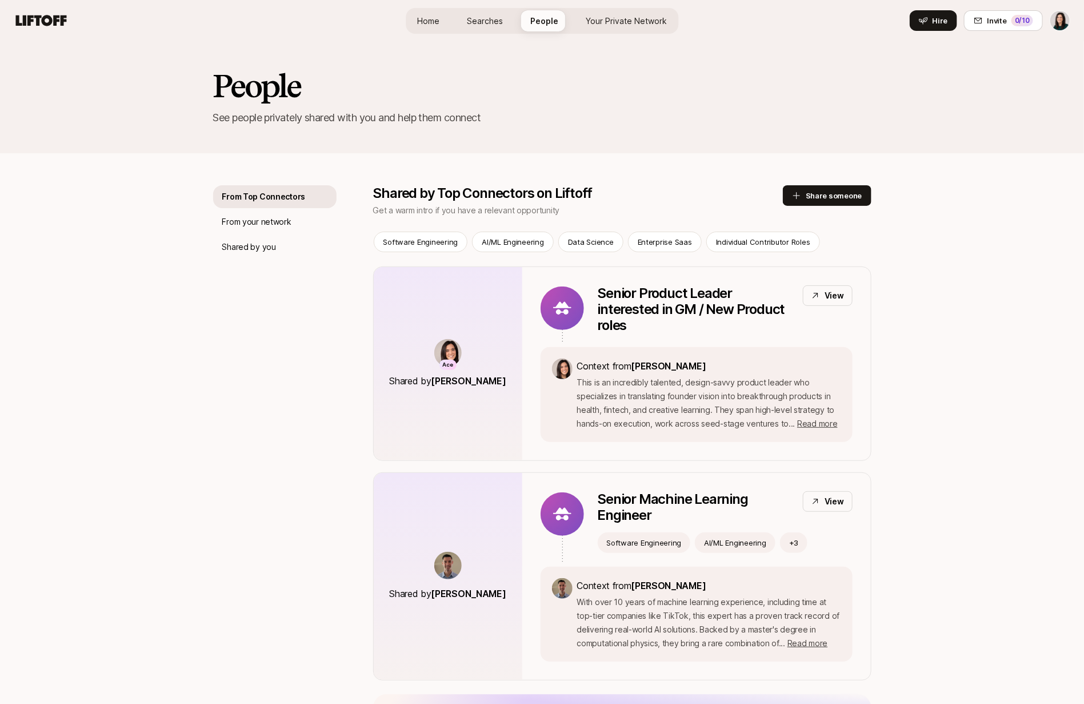
click at [437, 21] on span "Home" at bounding box center [428, 21] width 22 height 10
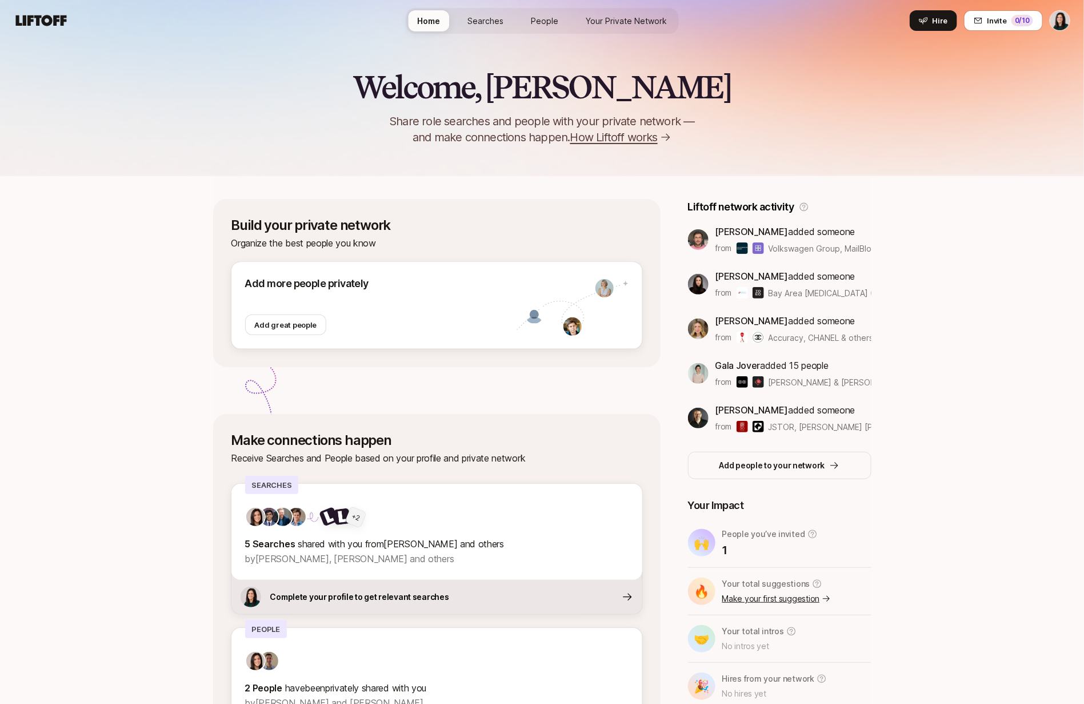
click at [910, 24] on div "Home Searches People Your Private Network Your Network Hire Hire Invite 0 /10" at bounding box center [542, 20] width 1057 height 21
click at [925, 23] on icon at bounding box center [923, 20] width 9 height 9
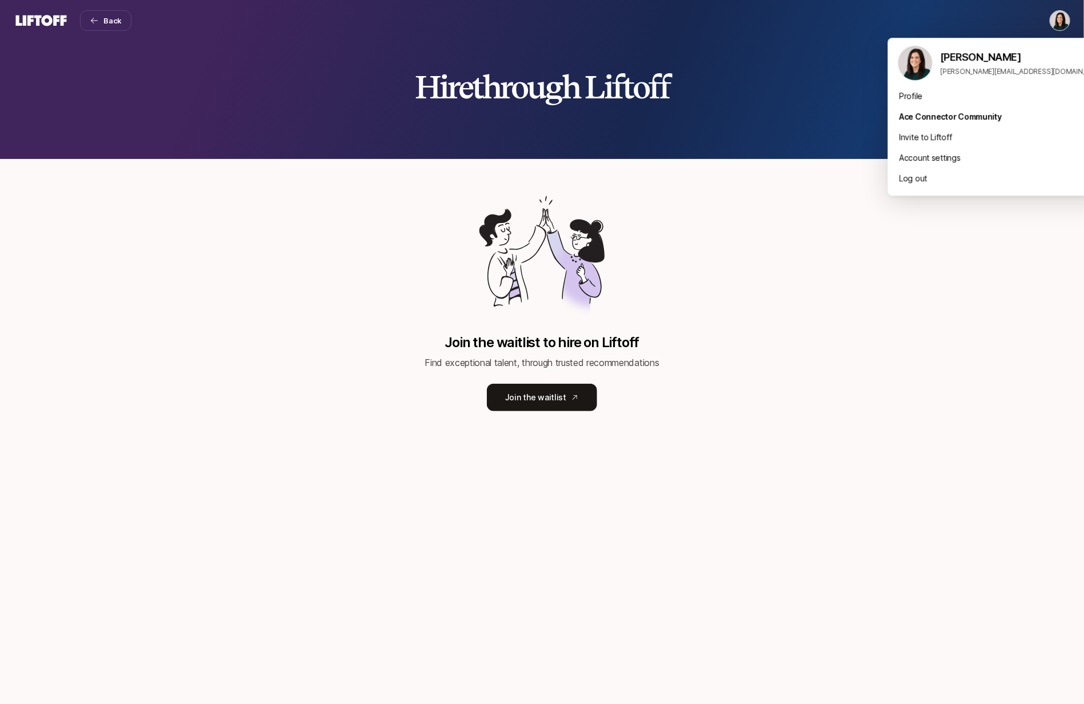
click at [1052, 22] on html "Back Home Searches People Your Private Network Your Network Hire Hire through L…" at bounding box center [542, 352] width 1084 height 704
click at [981, 179] on div "Log out" at bounding box center [1002, 178] width 229 height 21
